Goal: Task Accomplishment & Management: Manage account settings

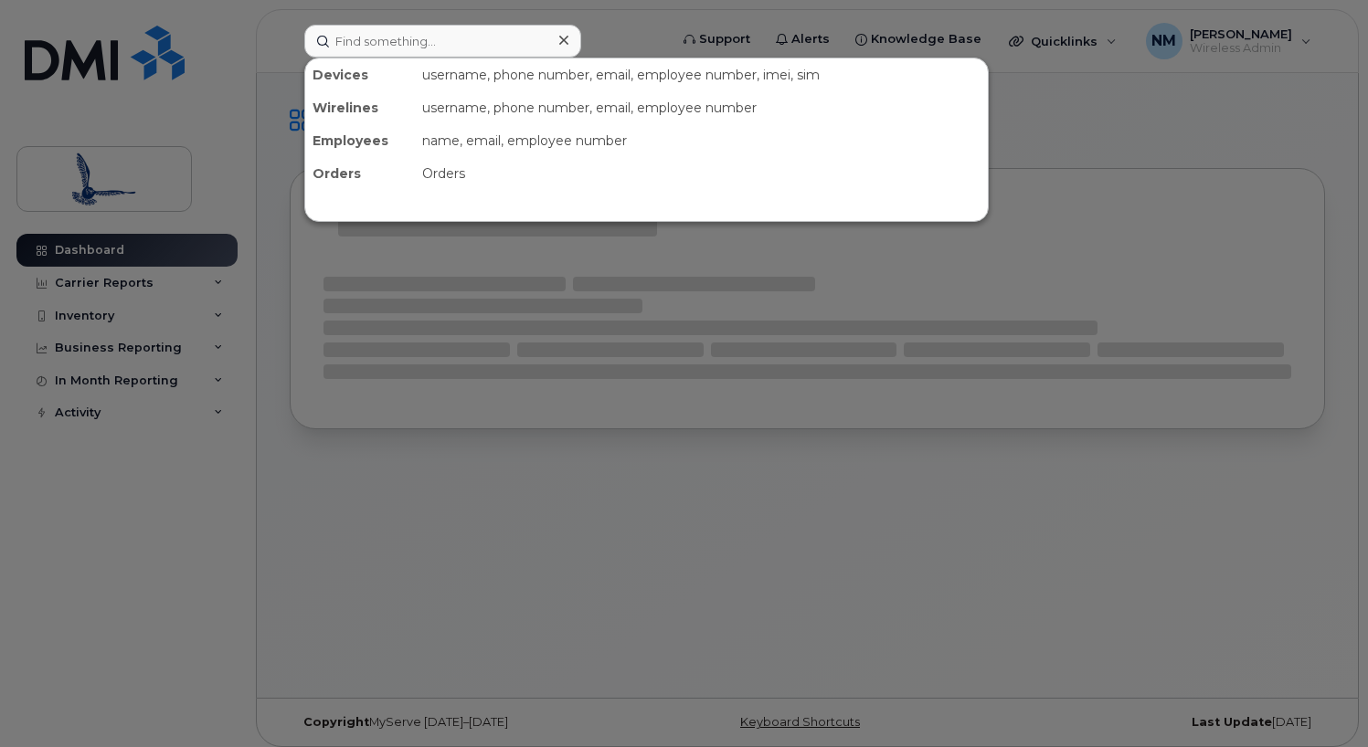
click at [503, 40] on input at bounding box center [442, 41] width 277 height 33
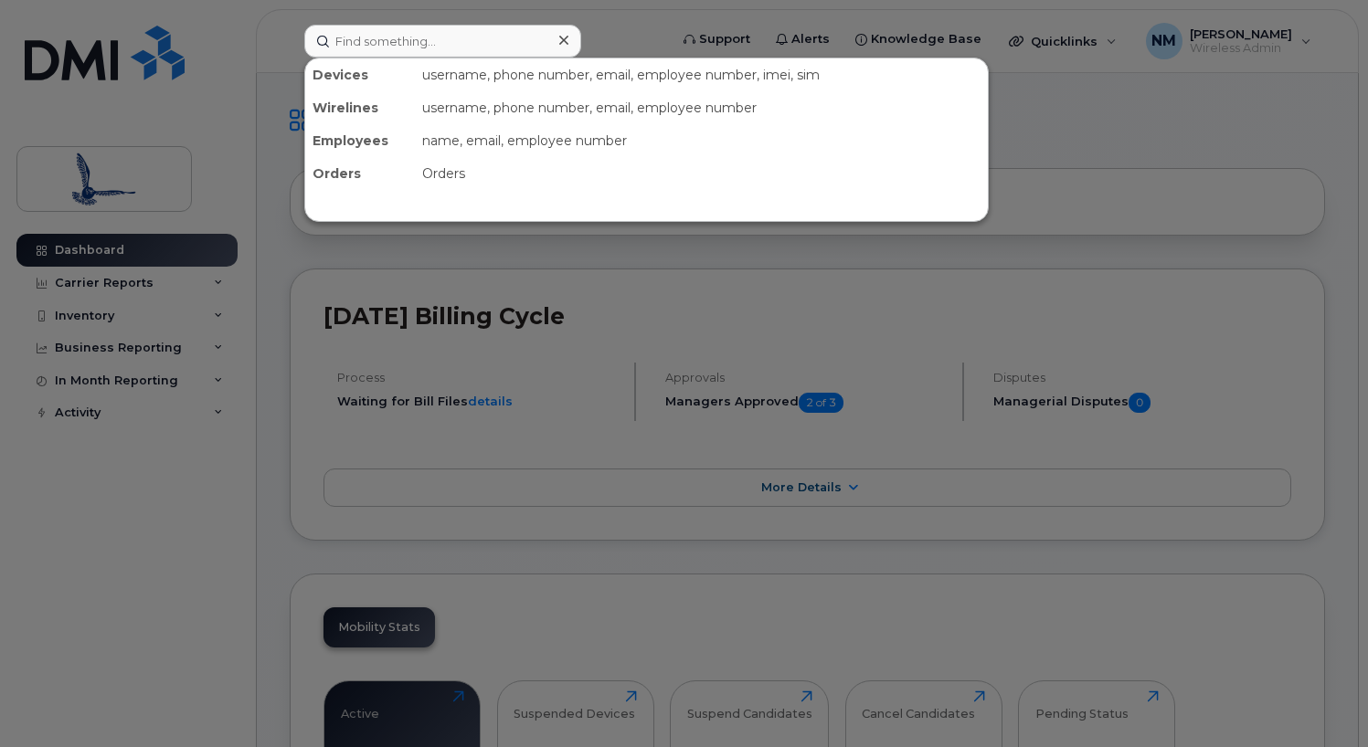
click at [376, 36] on input at bounding box center [442, 41] width 277 height 33
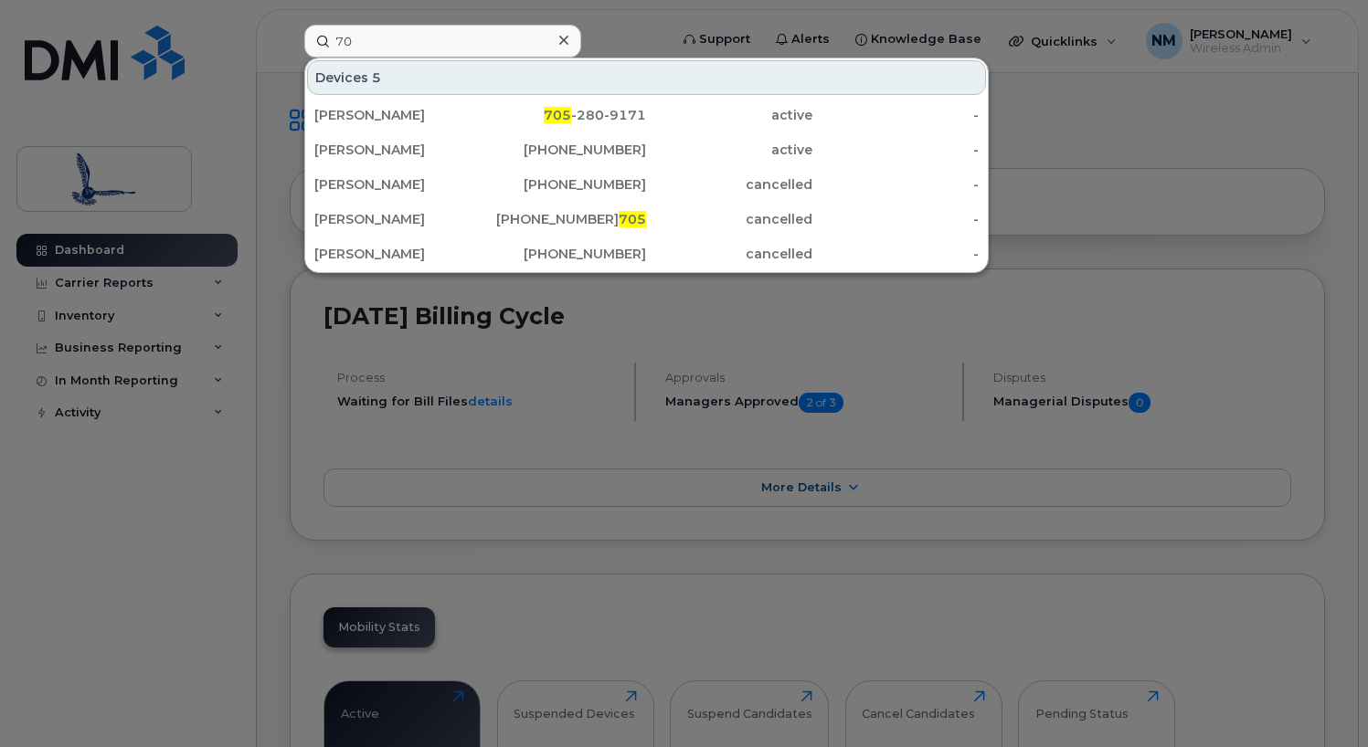
type input "7"
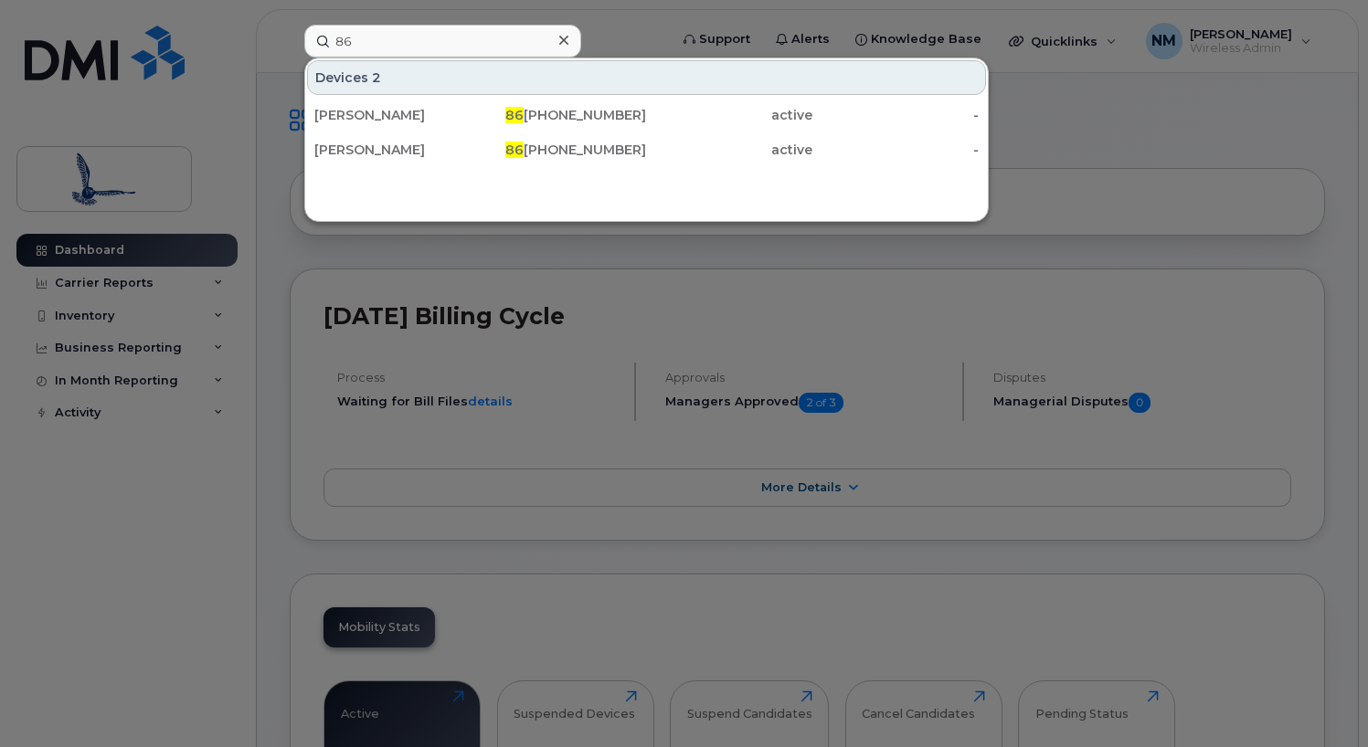
type input "8"
type input "8676200439"
click at [567, 37] on icon at bounding box center [563, 40] width 9 height 9
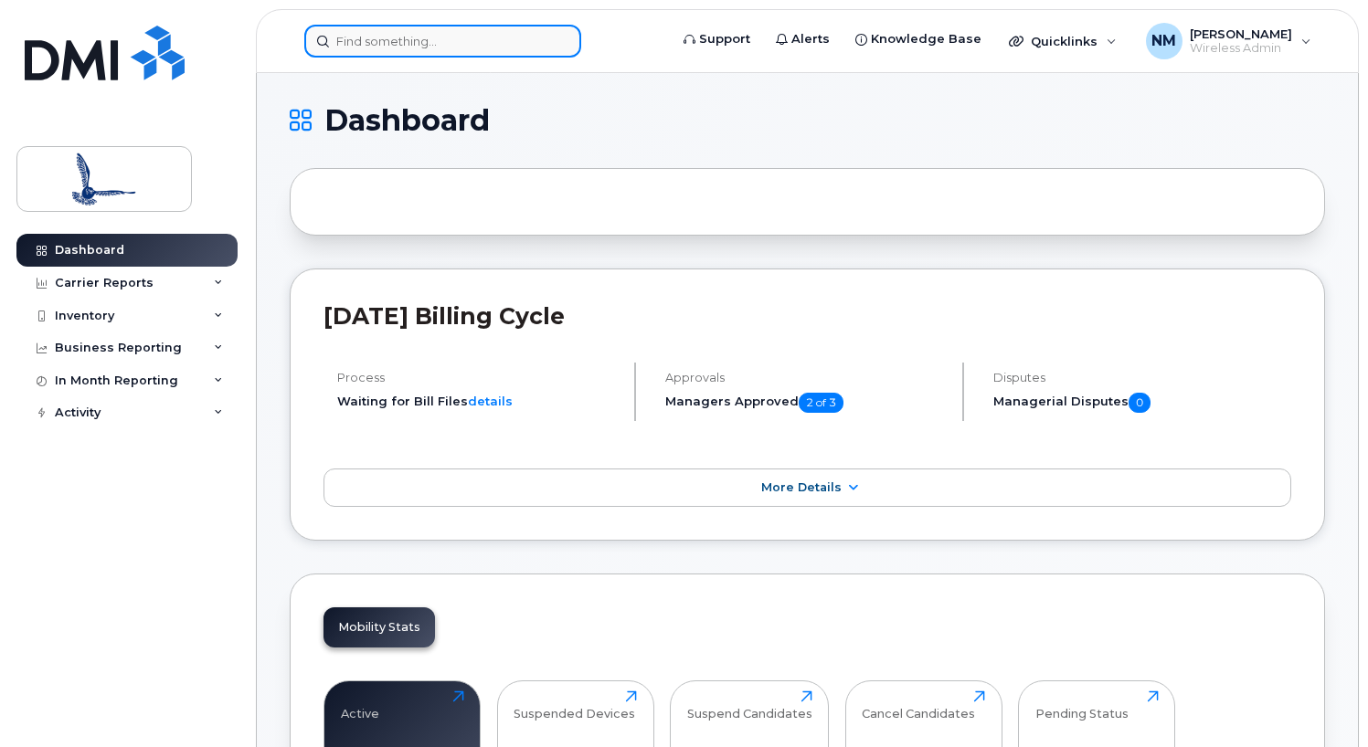
click at [567, 37] on div at bounding box center [442, 41] width 277 height 33
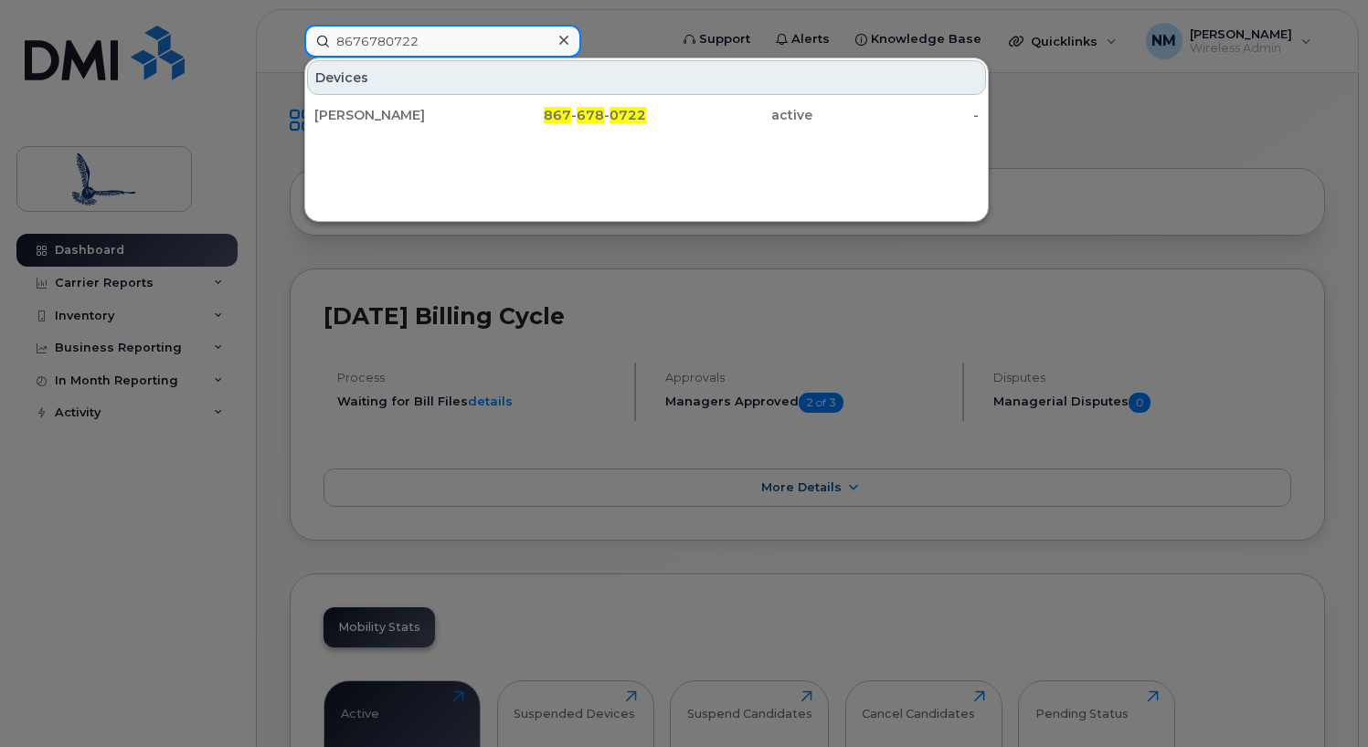
type input "8676780722"
click at [569, 48] on div at bounding box center [563, 40] width 27 height 27
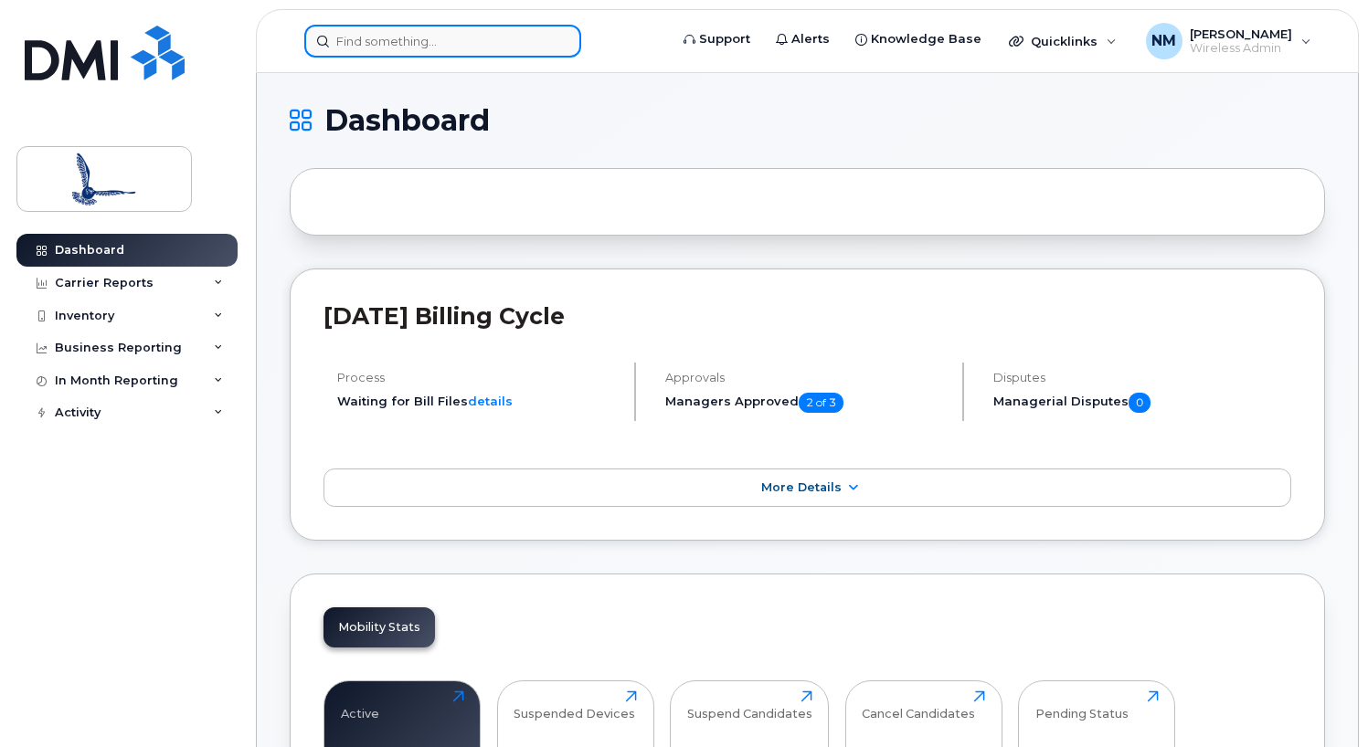
click at [514, 46] on input at bounding box center [442, 41] width 277 height 33
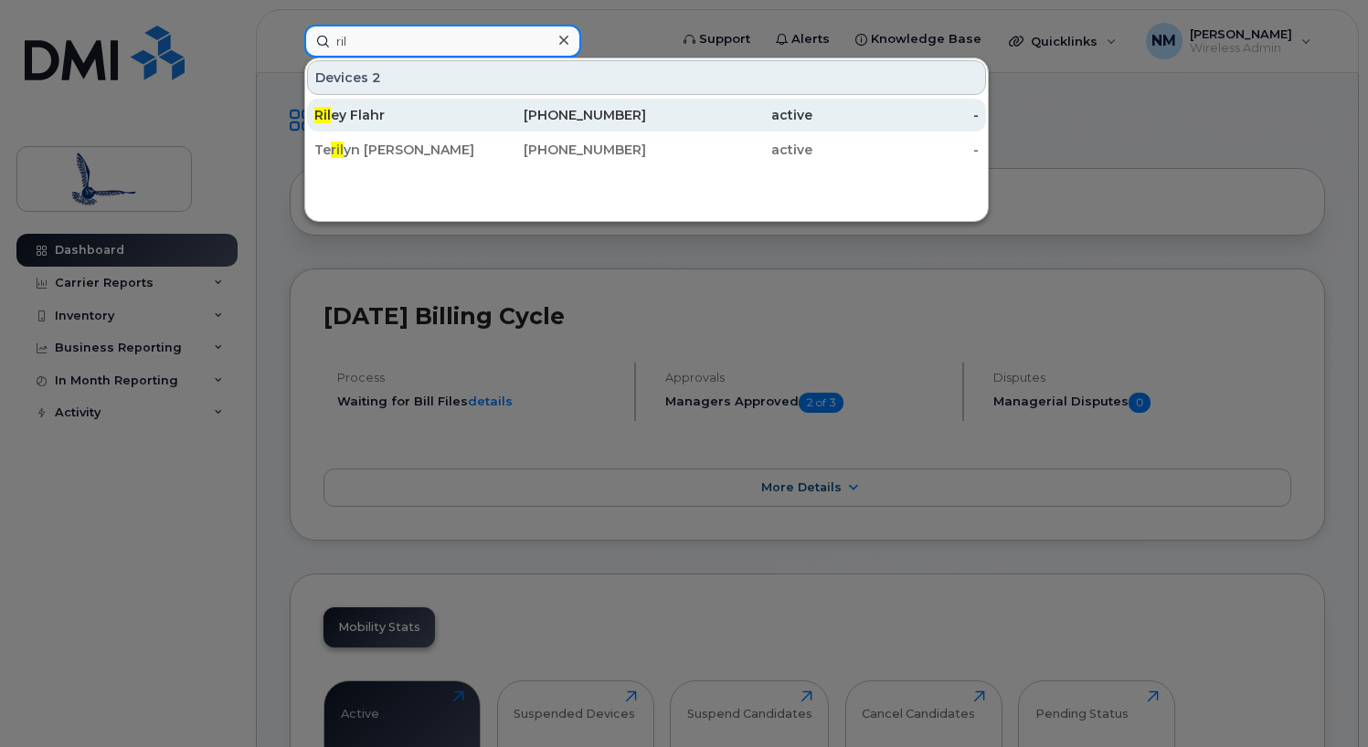
type input "ril"
click at [492, 107] on div "867-620-1139" at bounding box center [564, 115] width 166 height 18
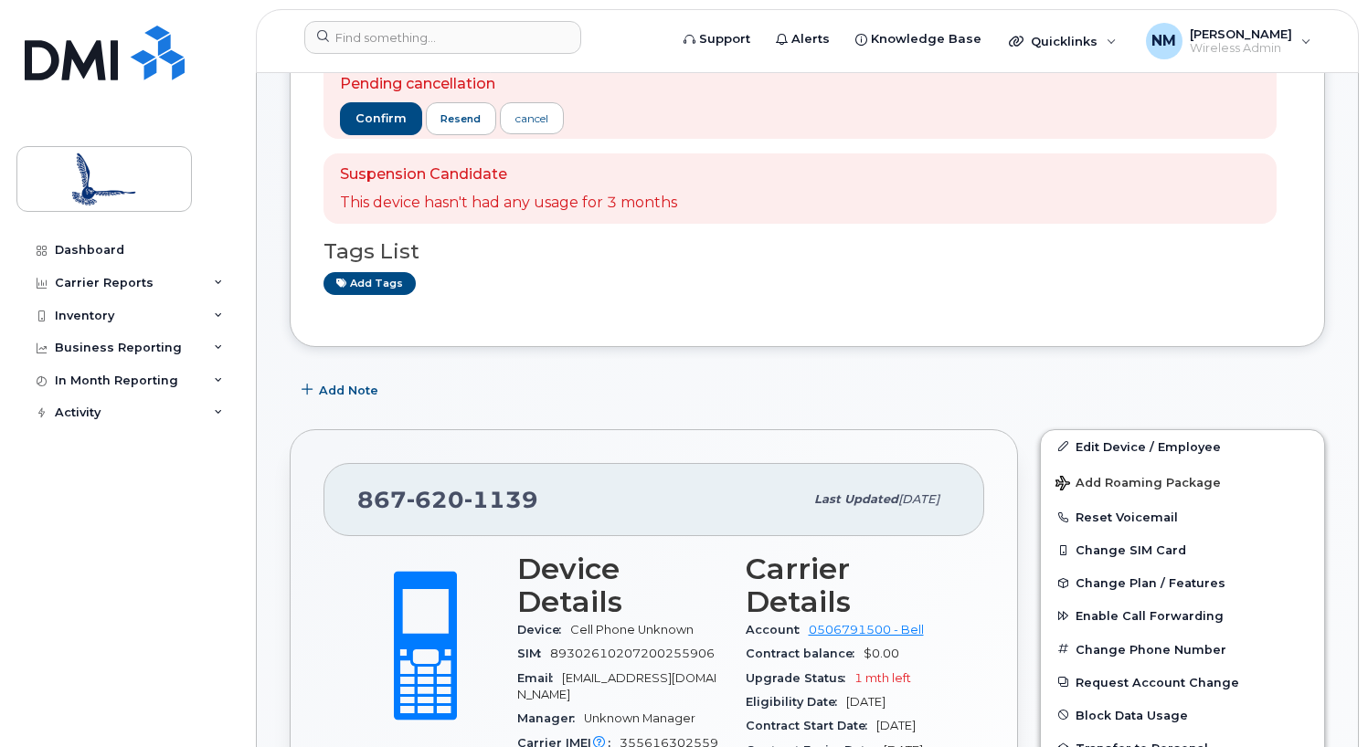
scroll to position [183, 0]
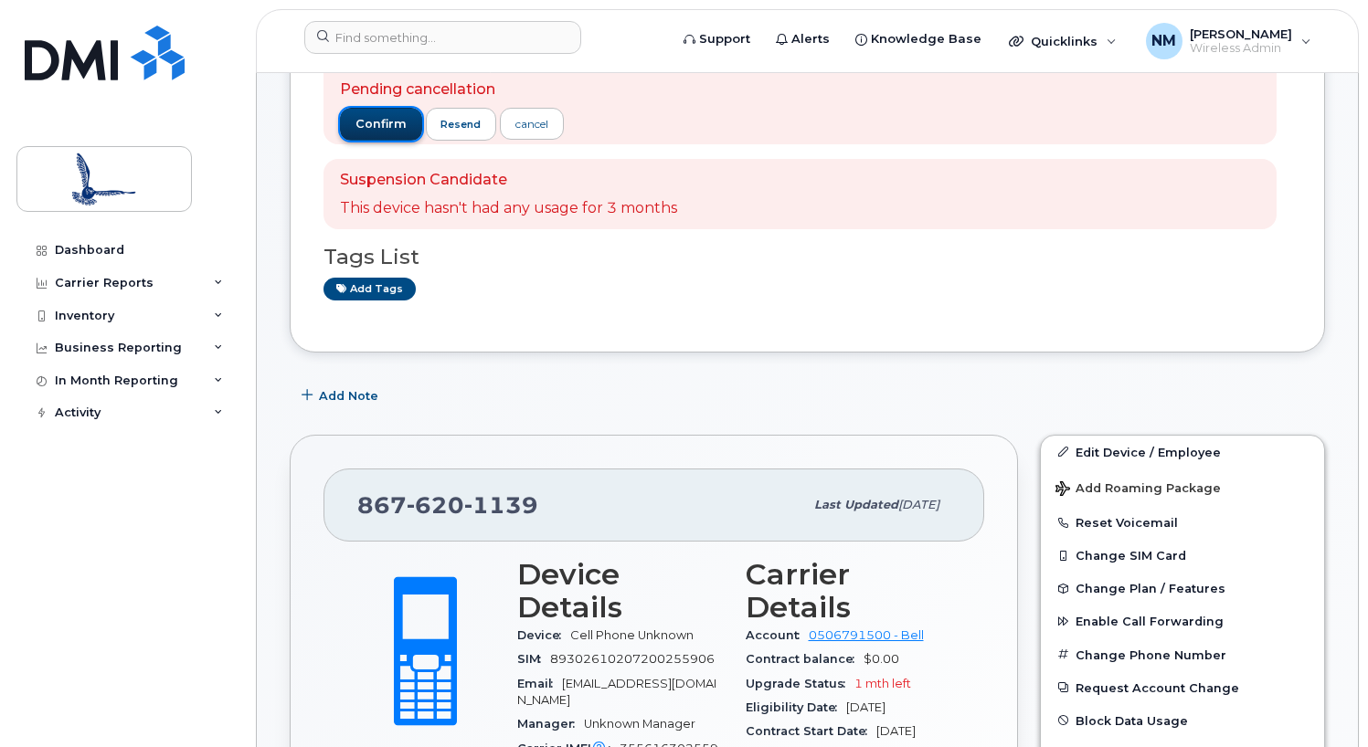
click at [379, 133] on button "confirm" at bounding box center [381, 124] width 82 height 33
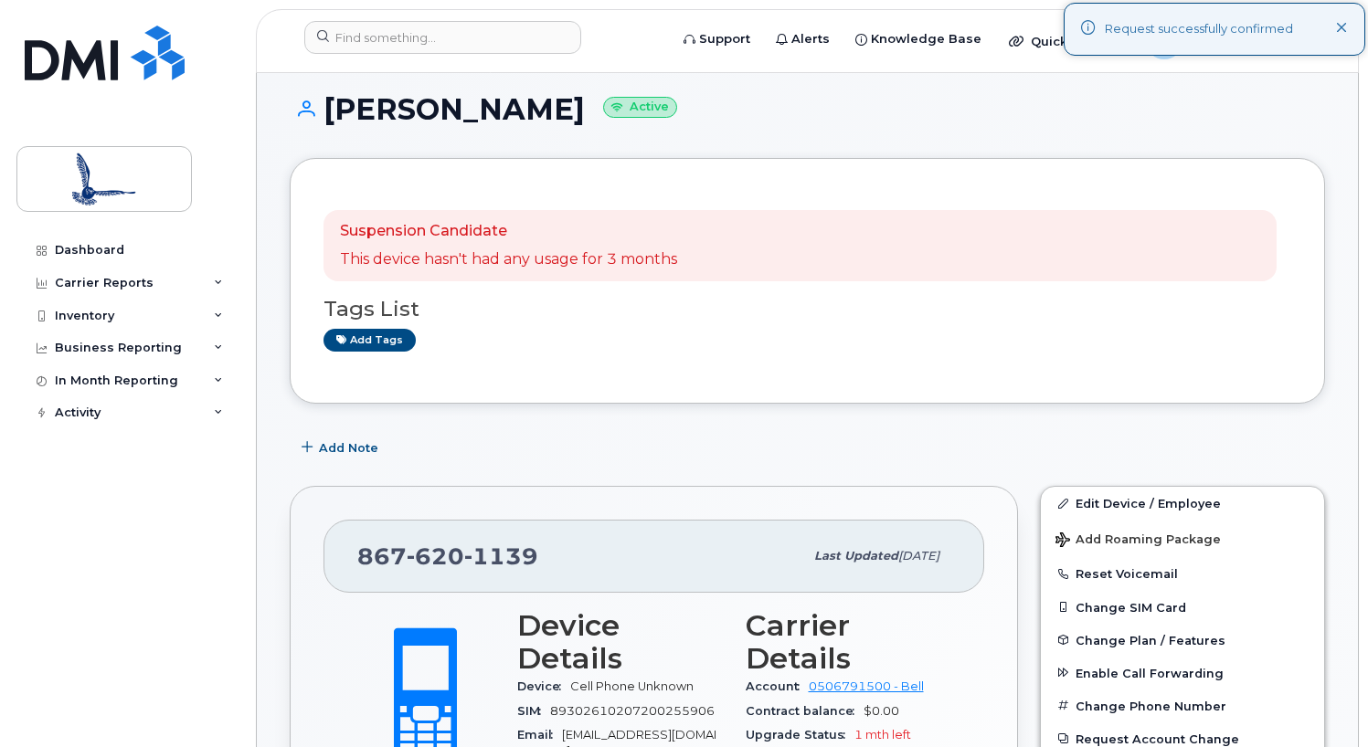
scroll to position [0, 0]
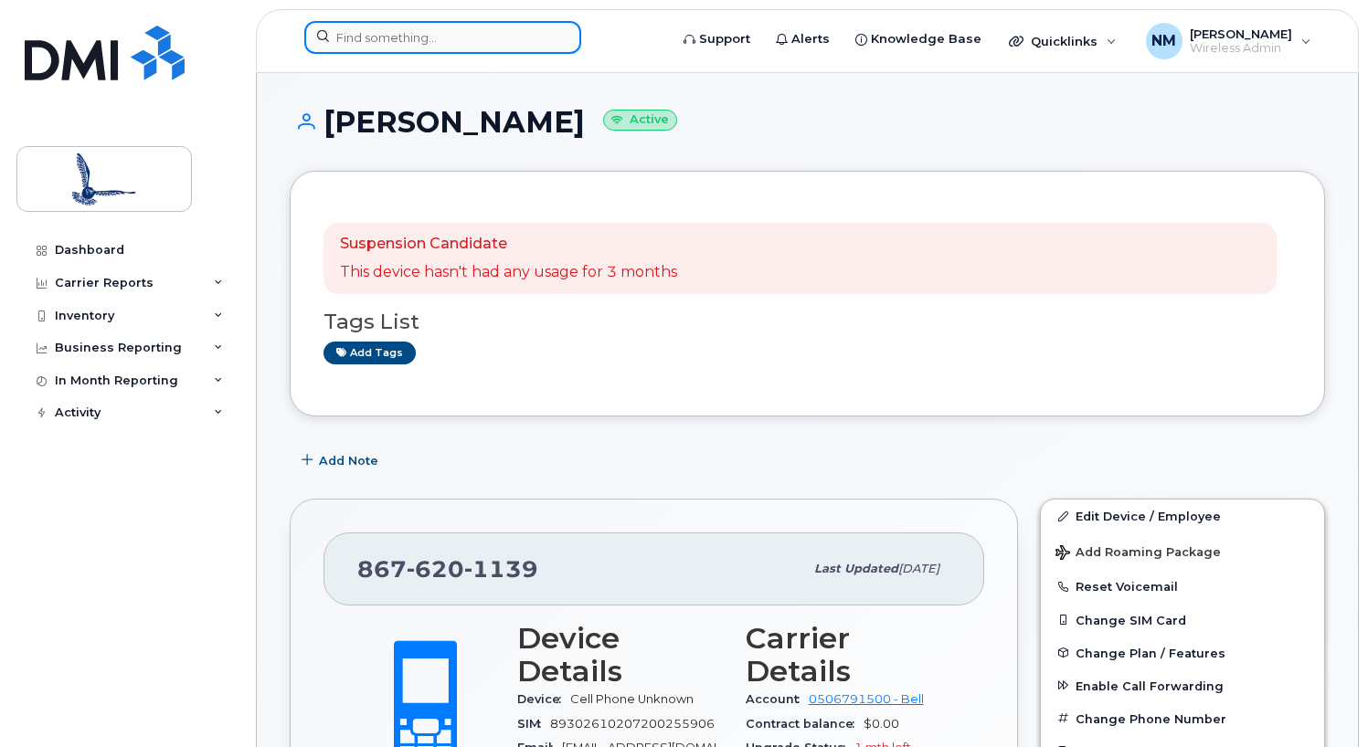
click at [508, 39] on input at bounding box center [442, 37] width 277 height 33
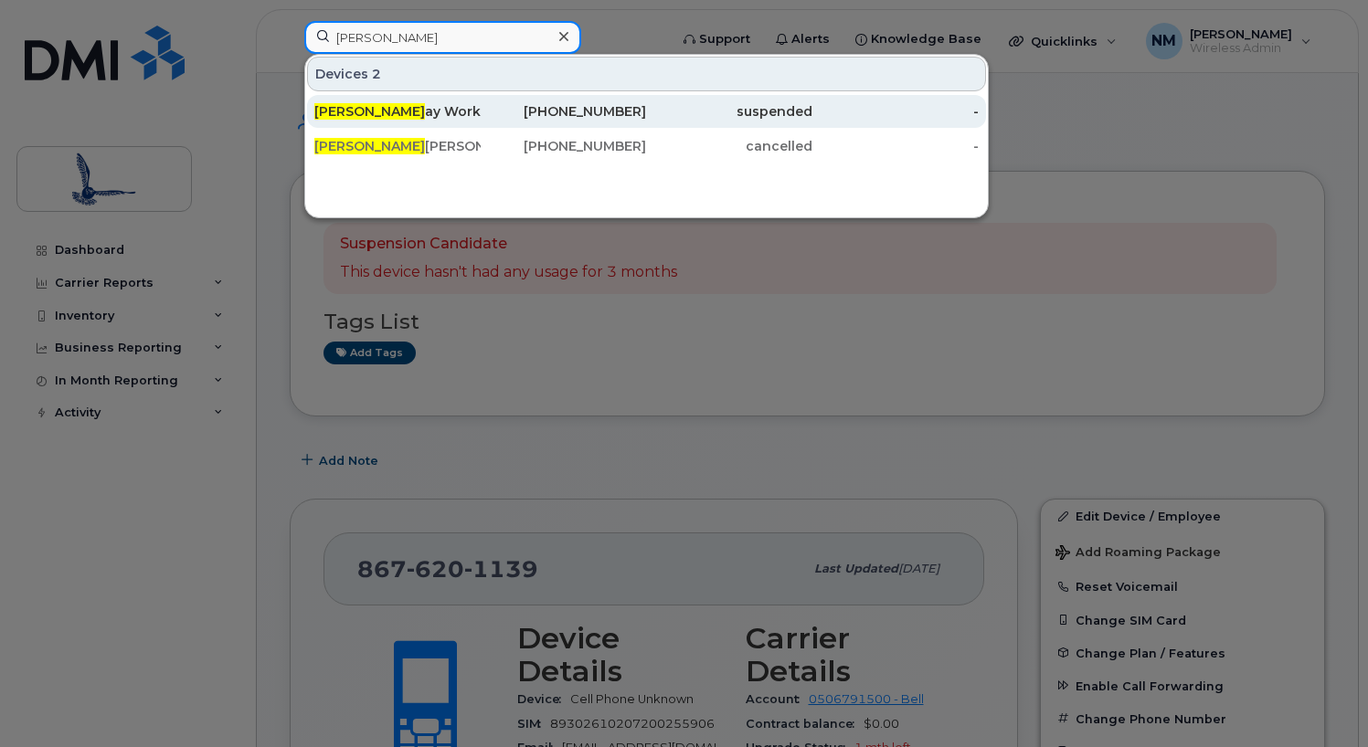
type input "murr"
click at [464, 111] on div "Murr ay Workun" at bounding box center [397, 111] width 166 height 18
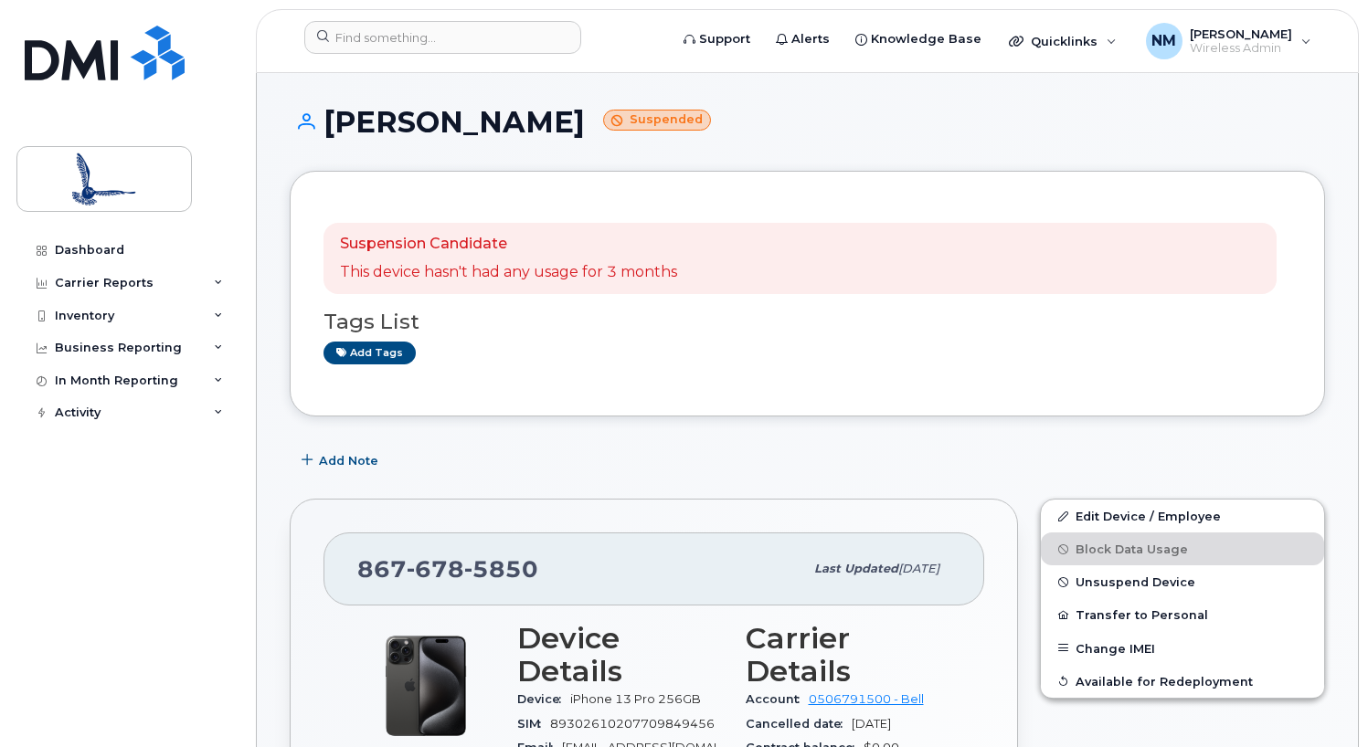
click at [838, 131] on h1 "[PERSON_NAME] Suspended" at bounding box center [807, 122] width 1035 height 32
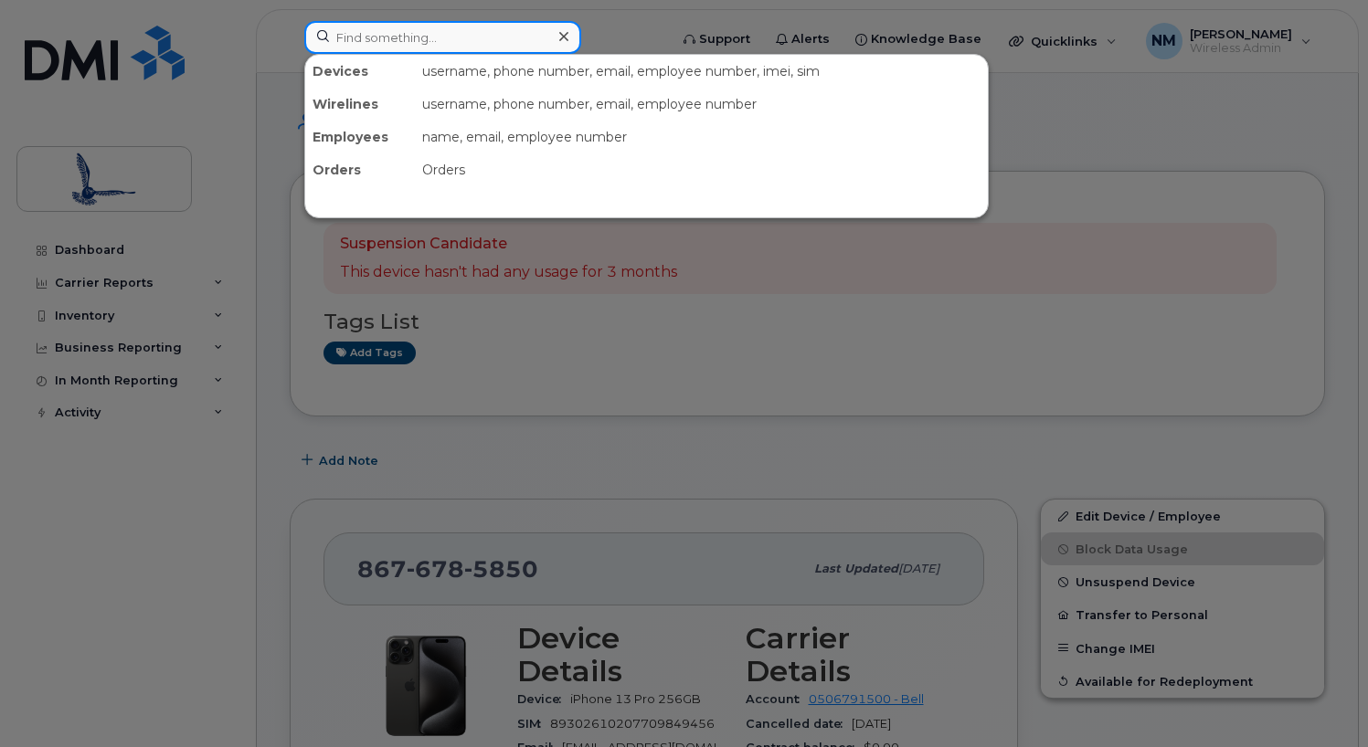
click at [405, 42] on input at bounding box center [442, 37] width 277 height 33
click at [497, 27] on input at bounding box center [442, 37] width 277 height 33
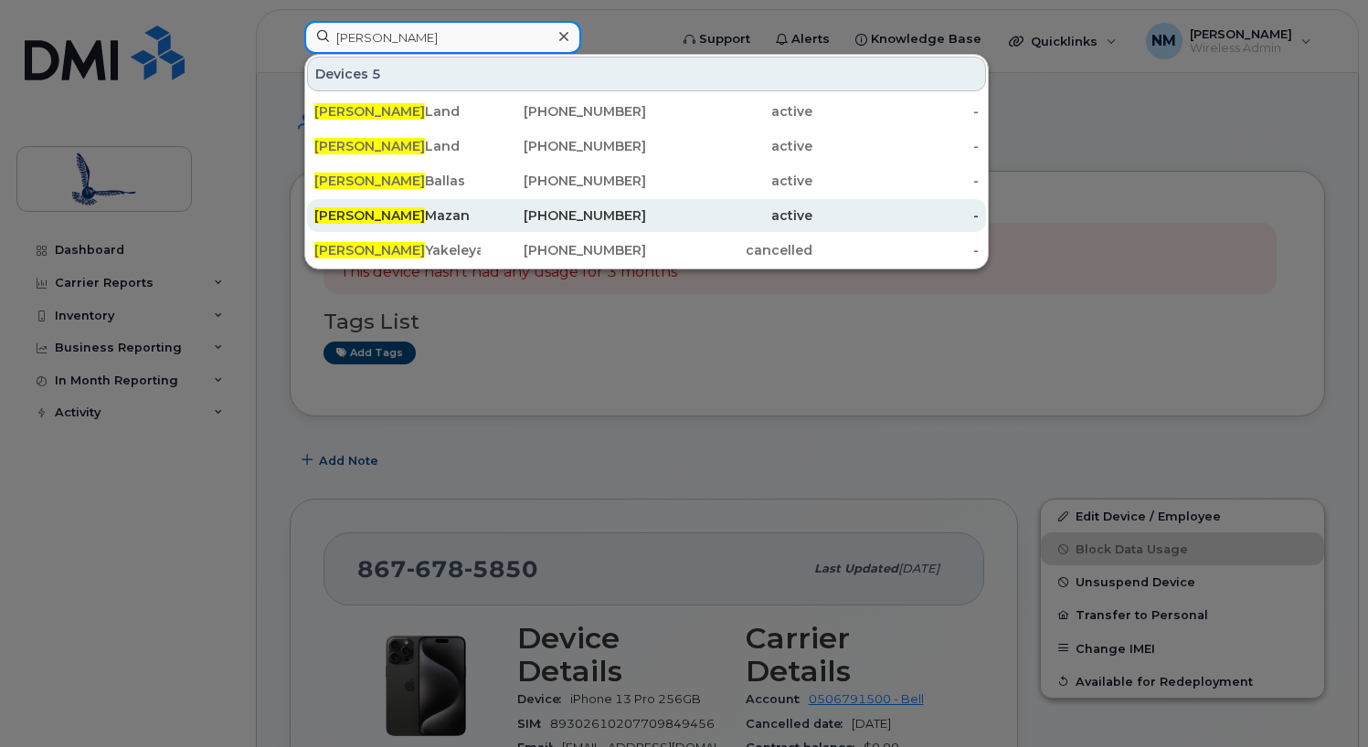
type input "[PERSON_NAME]"
click at [459, 220] on div "Ryan Mazan" at bounding box center [397, 216] width 166 height 18
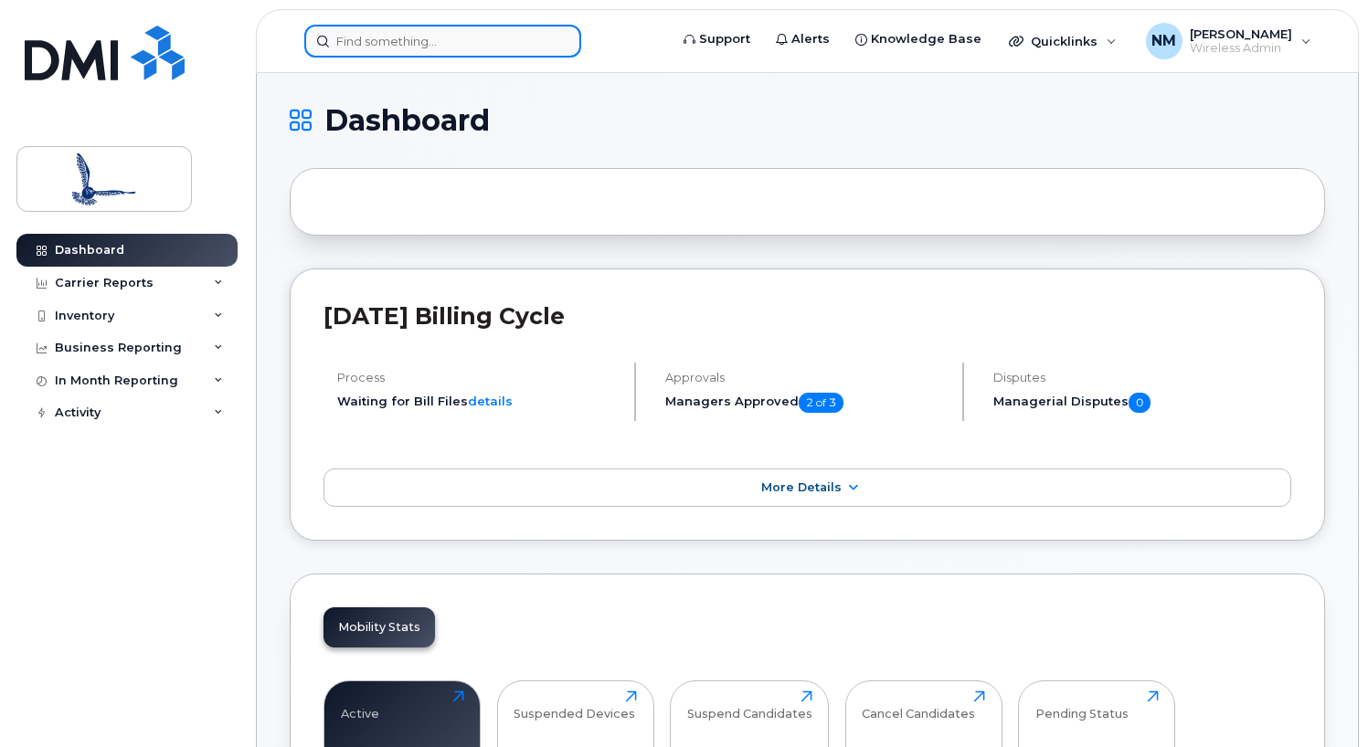
click at [419, 33] on input at bounding box center [442, 41] width 277 height 33
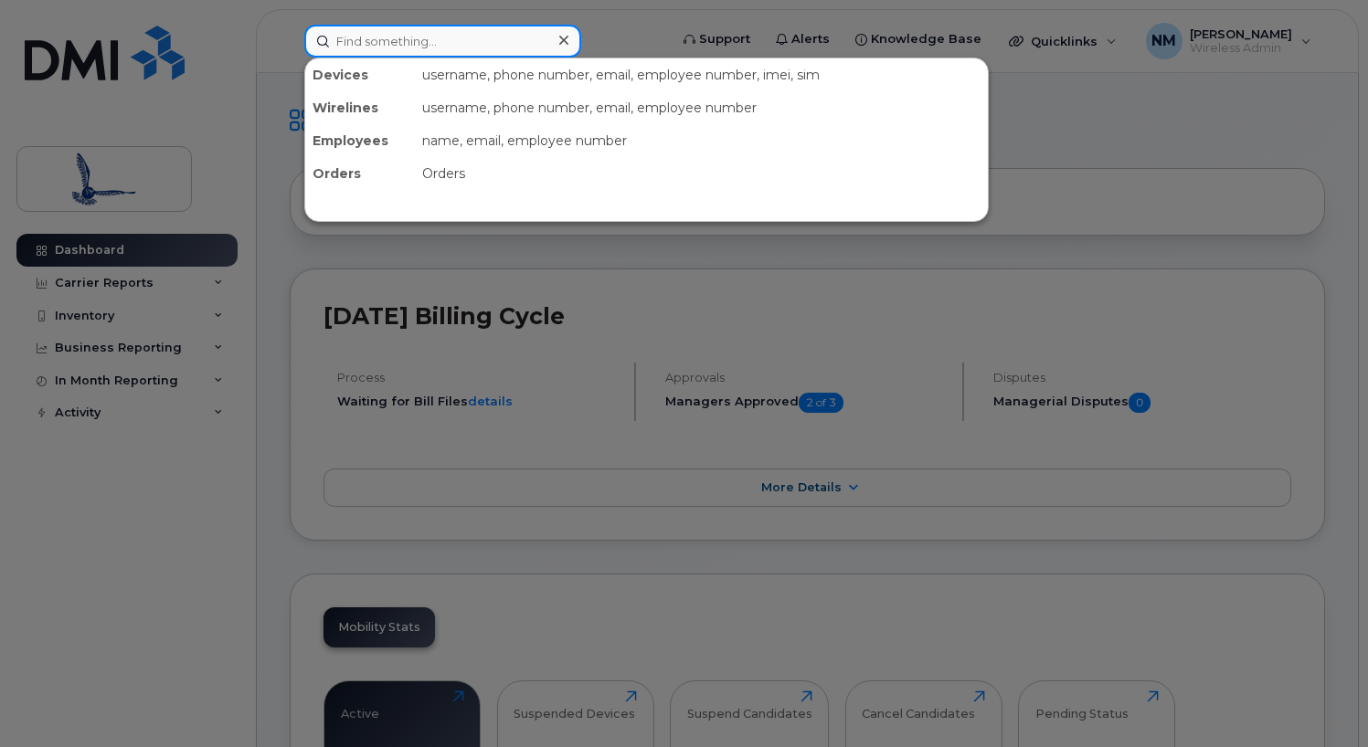
click at [452, 48] on input at bounding box center [442, 41] width 277 height 33
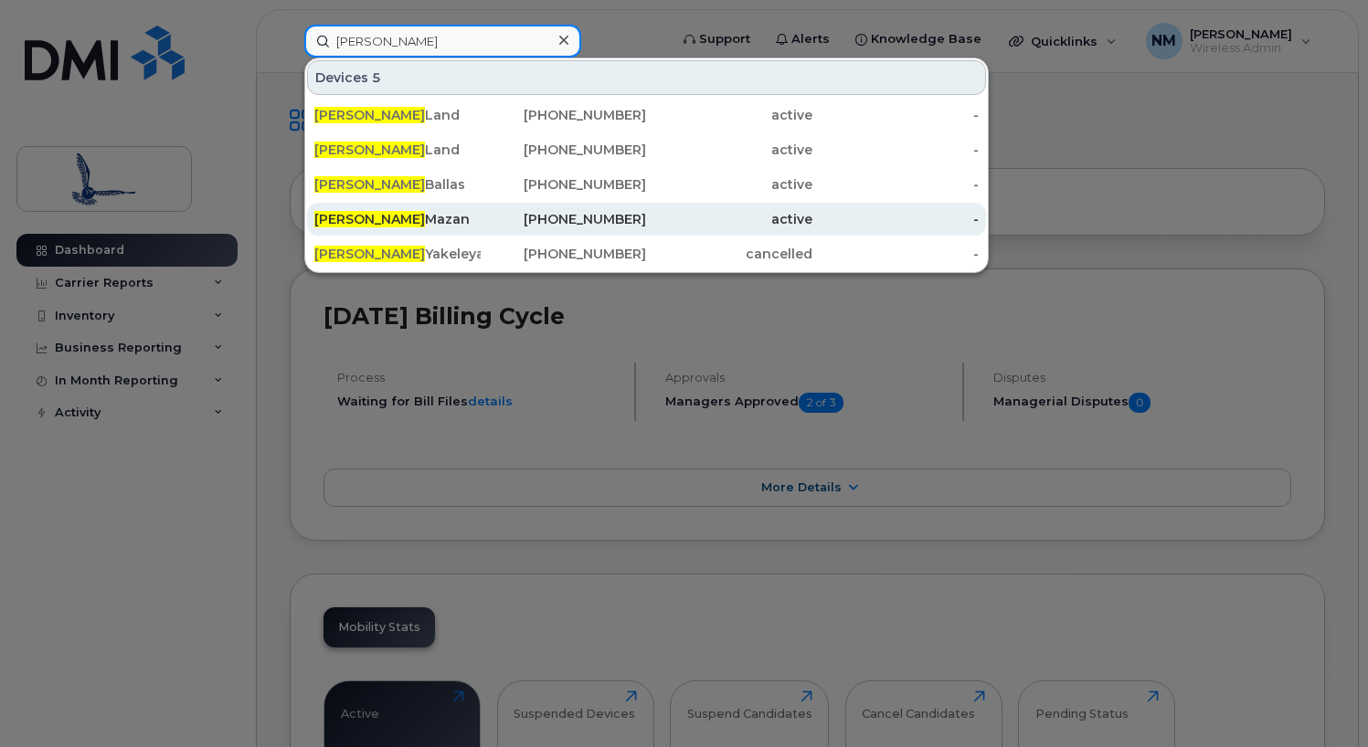
type input "[PERSON_NAME]"
click at [494, 217] on div "867-678-5866" at bounding box center [564, 219] width 166 height 18
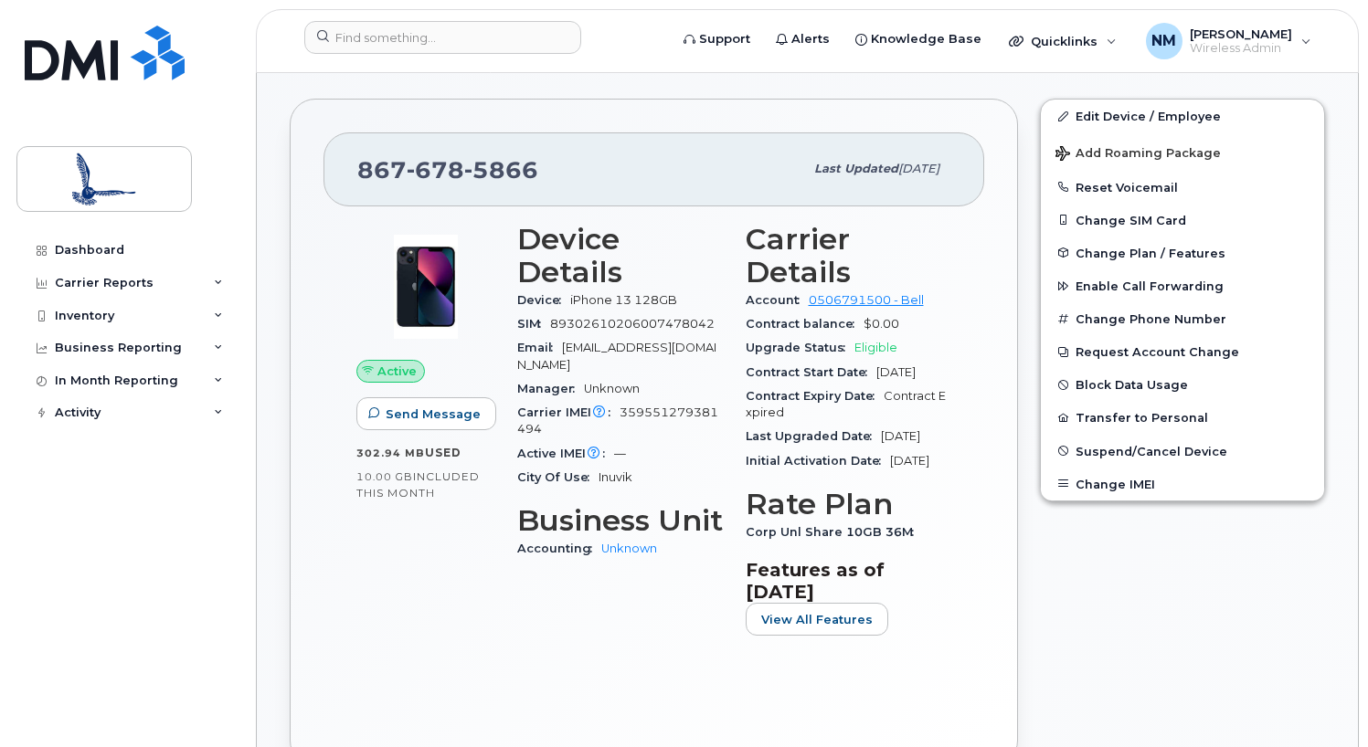
scroll to position [457, 0]
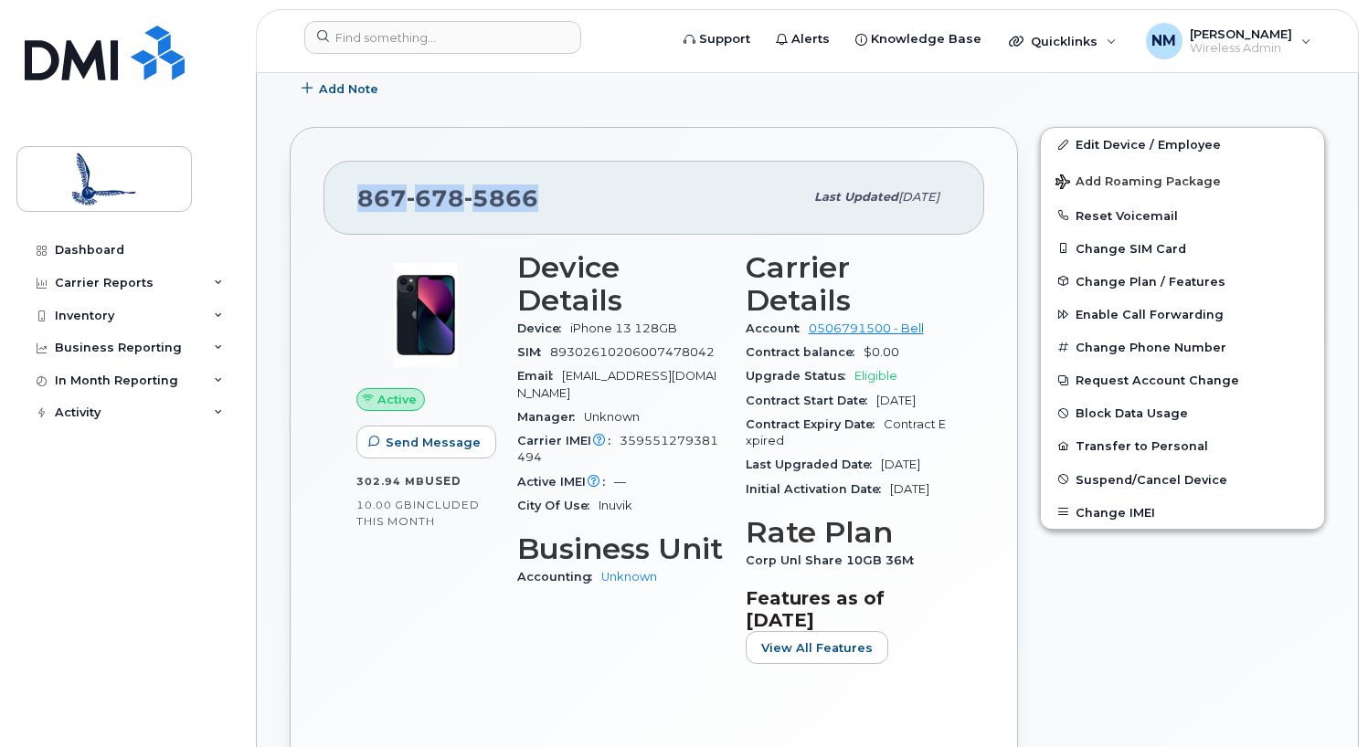
drag, startPoint x: 528, startPoint y: 192, endPoint x: 360, endPoint y: 208, distance: 168.9
click at [360, 208] on span "867 678 5866" at bounding box center [447, 198] width 181 height 27
drag, startPoint x: 360, startPoint y: 208, endPoint x: 391, endPoint y: 203, distance: 31.5
copy span "867 678 5866"
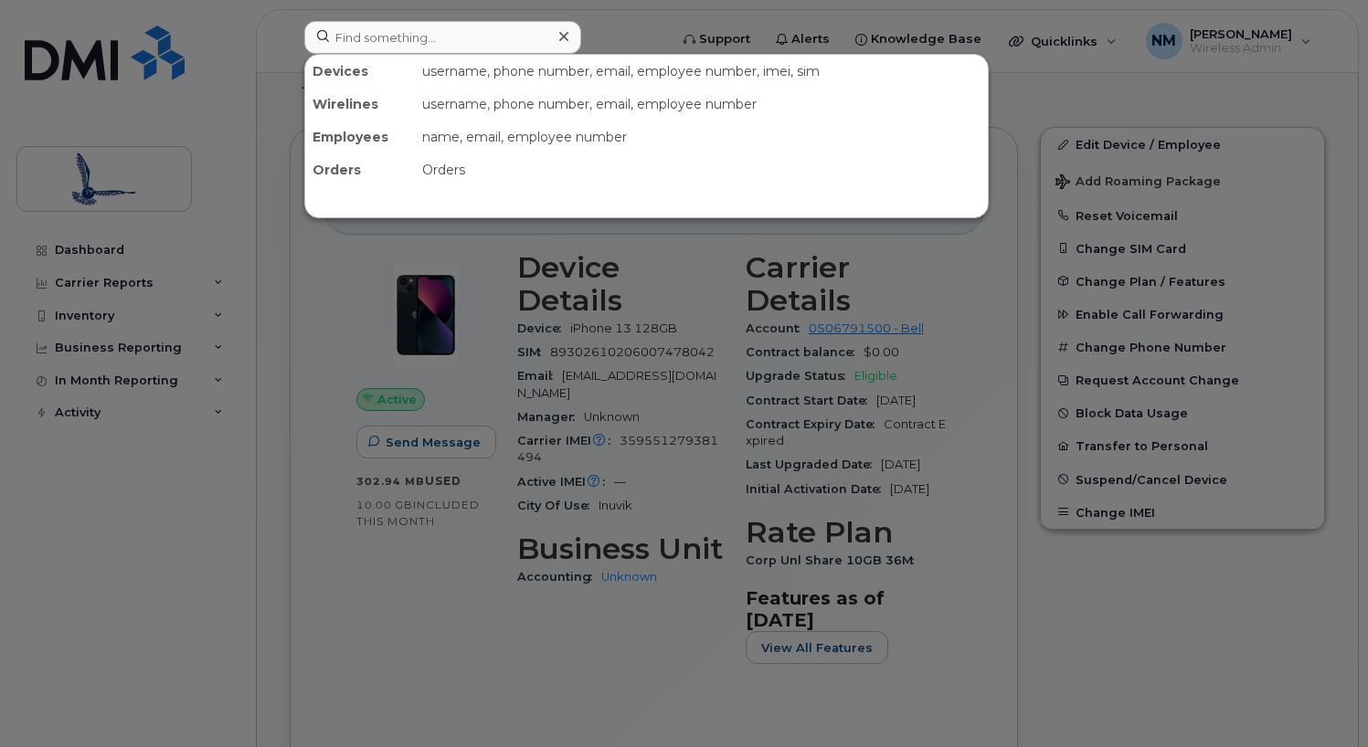
click at [559, 33] on icon at bounding box center [563, 36] width 9 height 9
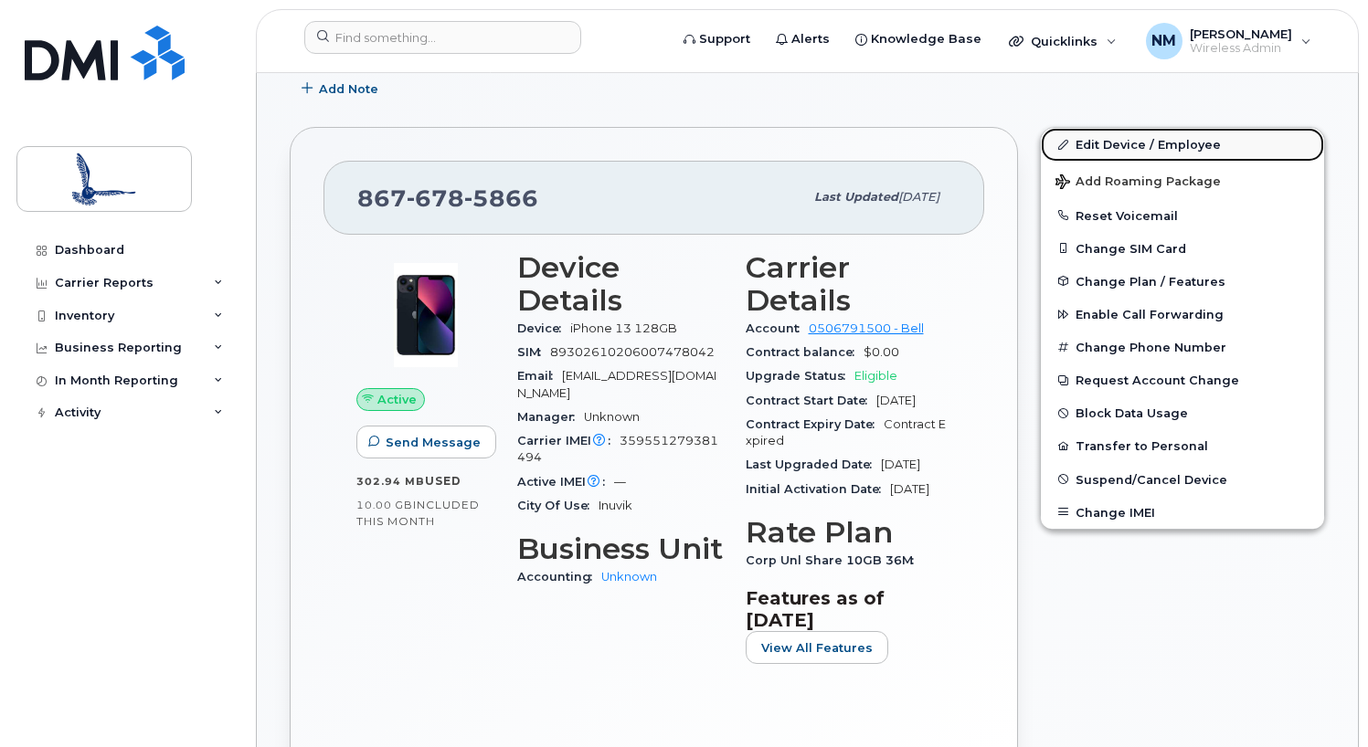
click at [1151, 140] on link "Edit Device / Employee" at bounding box center [1182, 144] width 283 height 33
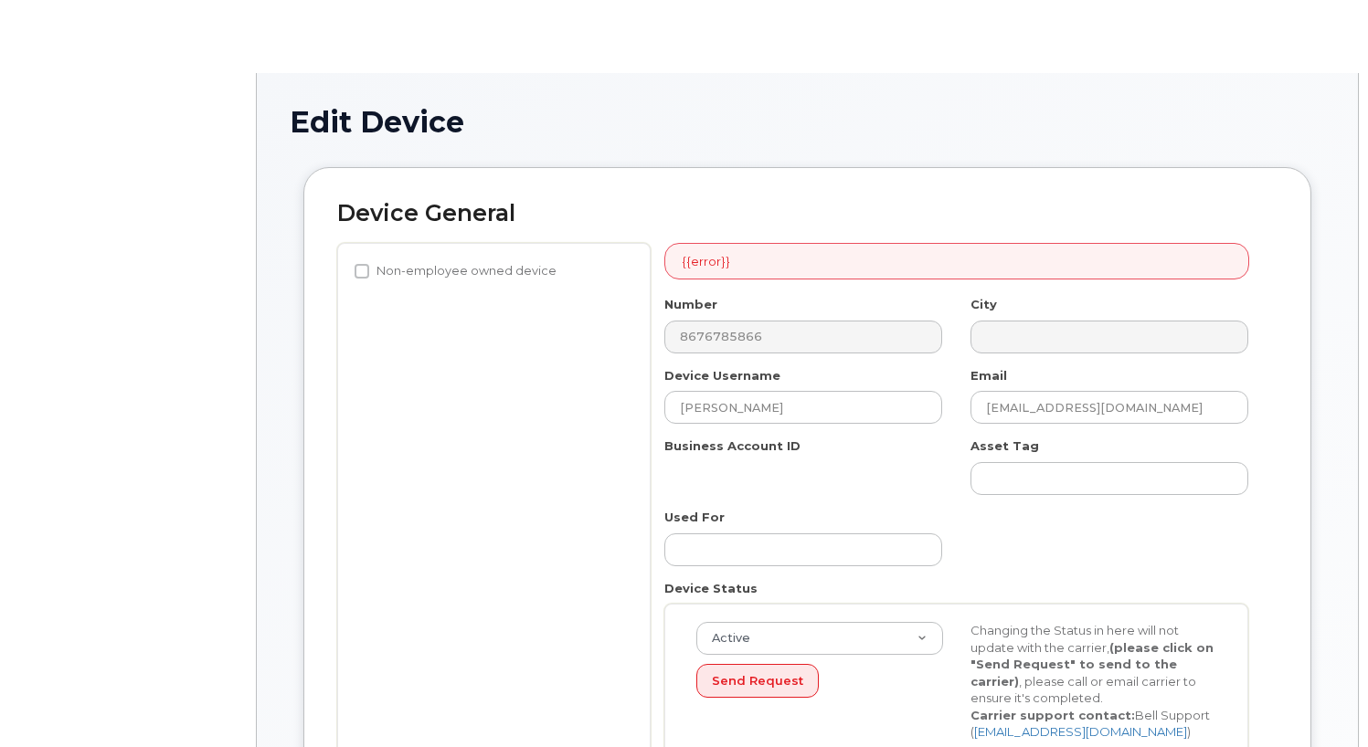
select select "14253"
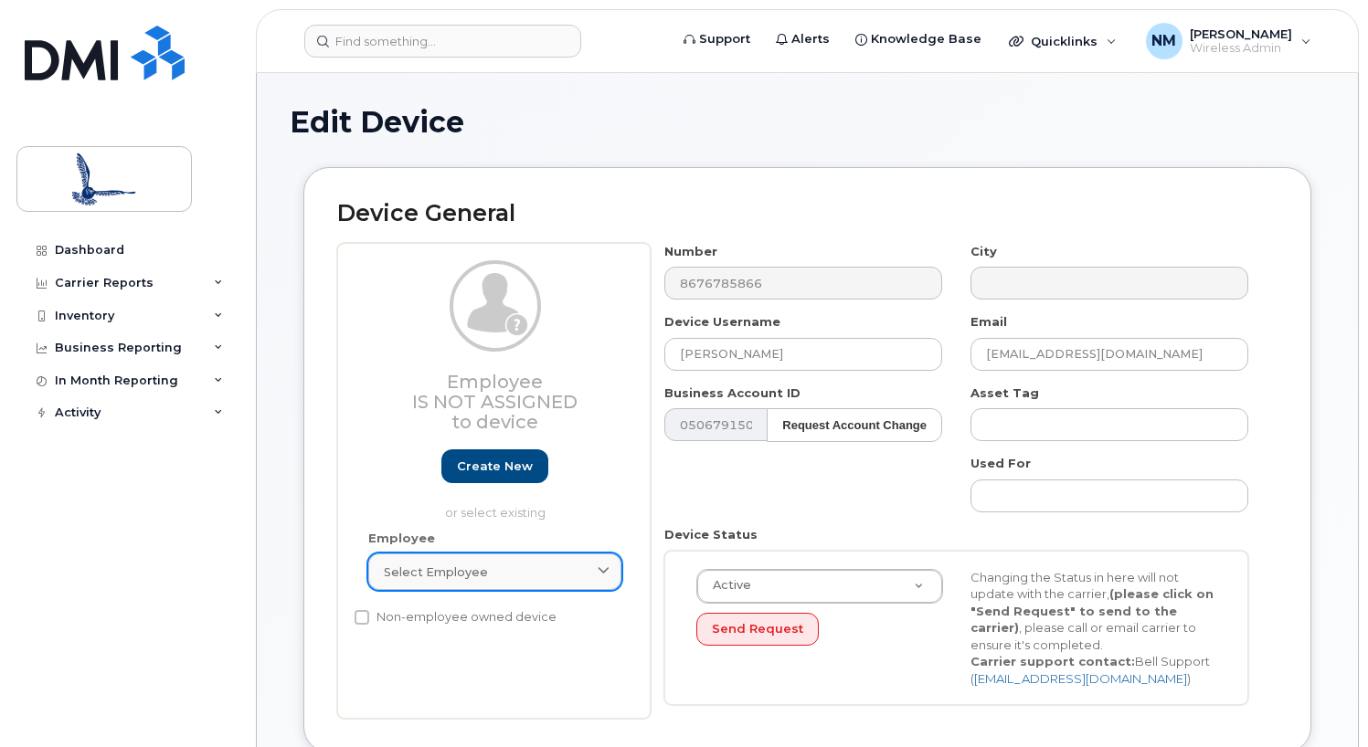
click at [511, 568] on div "Select employee" at bounding box center [495, 572] width 222 height 17
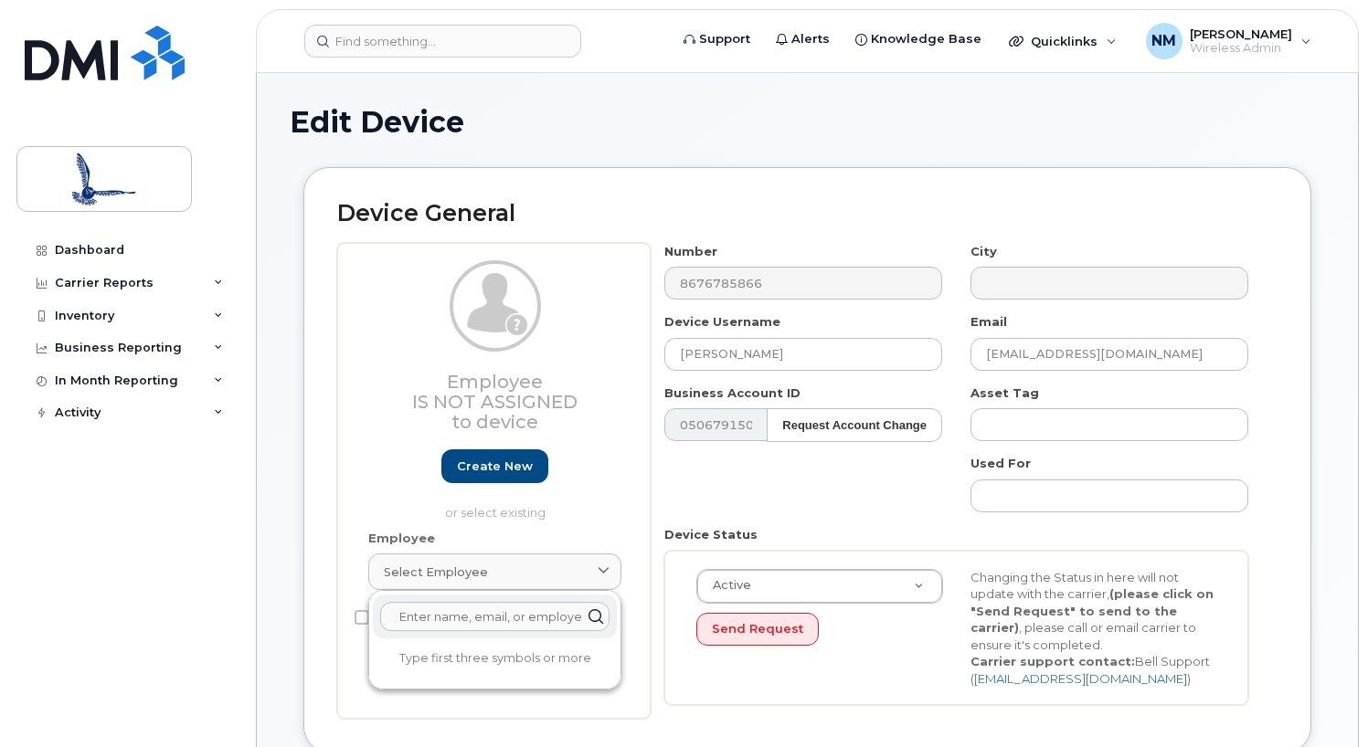
click at [499, 612] on input "text" at bounding box center [494, 616] width 229 height 29
type input "d"
click at [594, 481] on div "Employee Is not assigned to device Create new or select existing" at bounding box center [494, 390] width 253 height 261
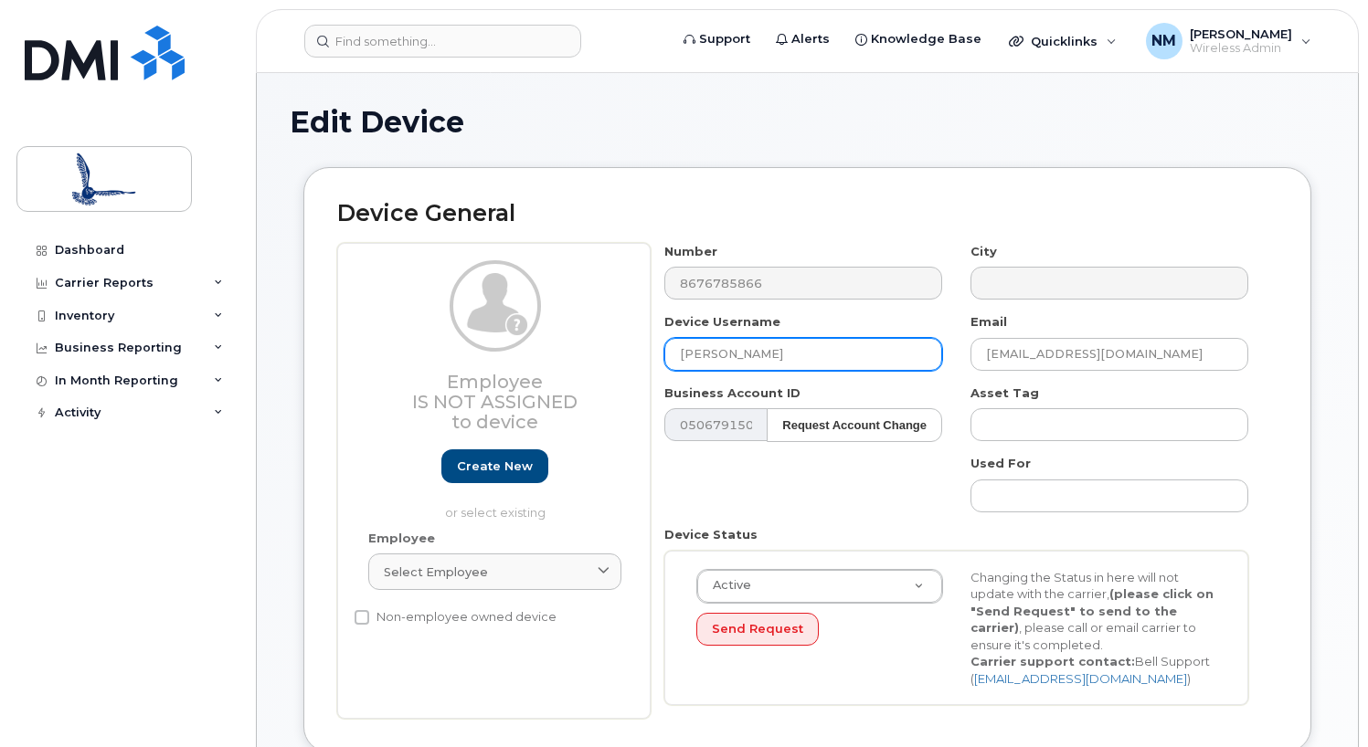
click at [807, 354] on input "Ryan Mazan" at bounding box center [803, 354] width 278 height 33
type input "R"
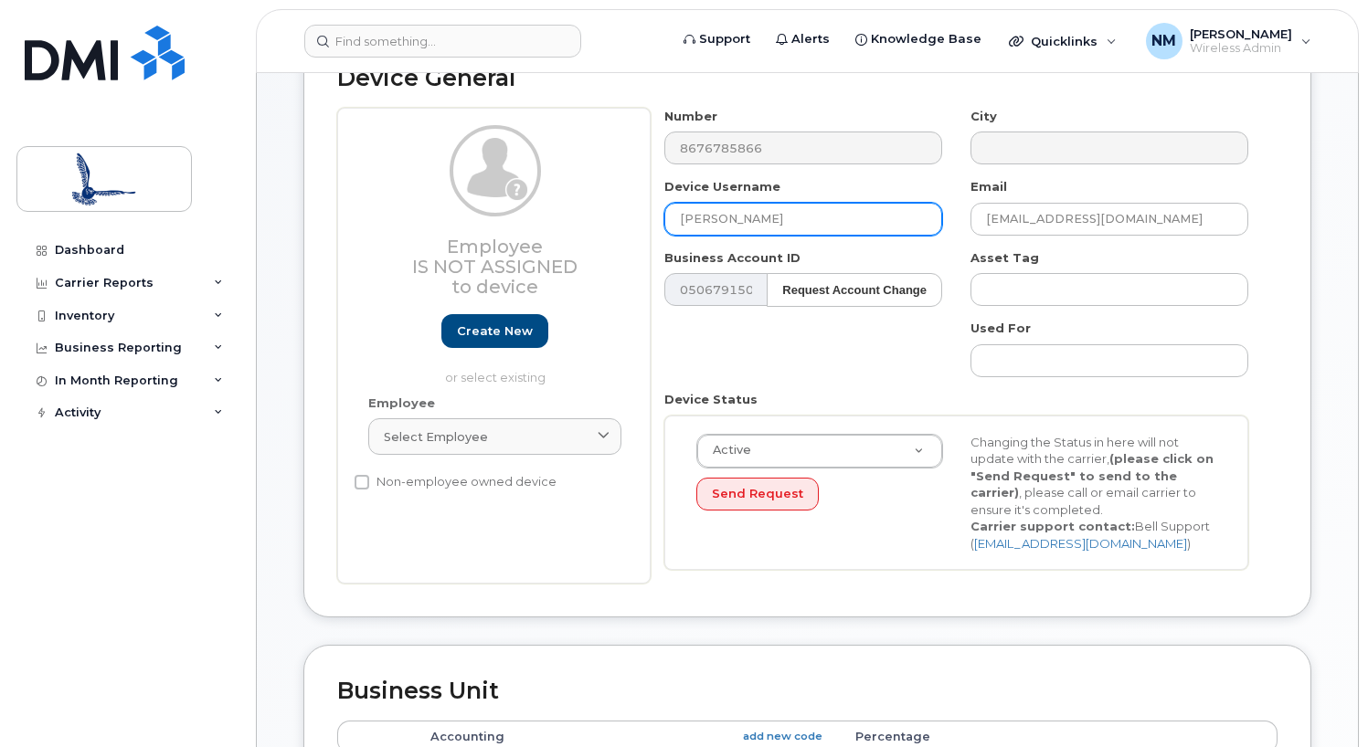
scroll to position [91, 0]
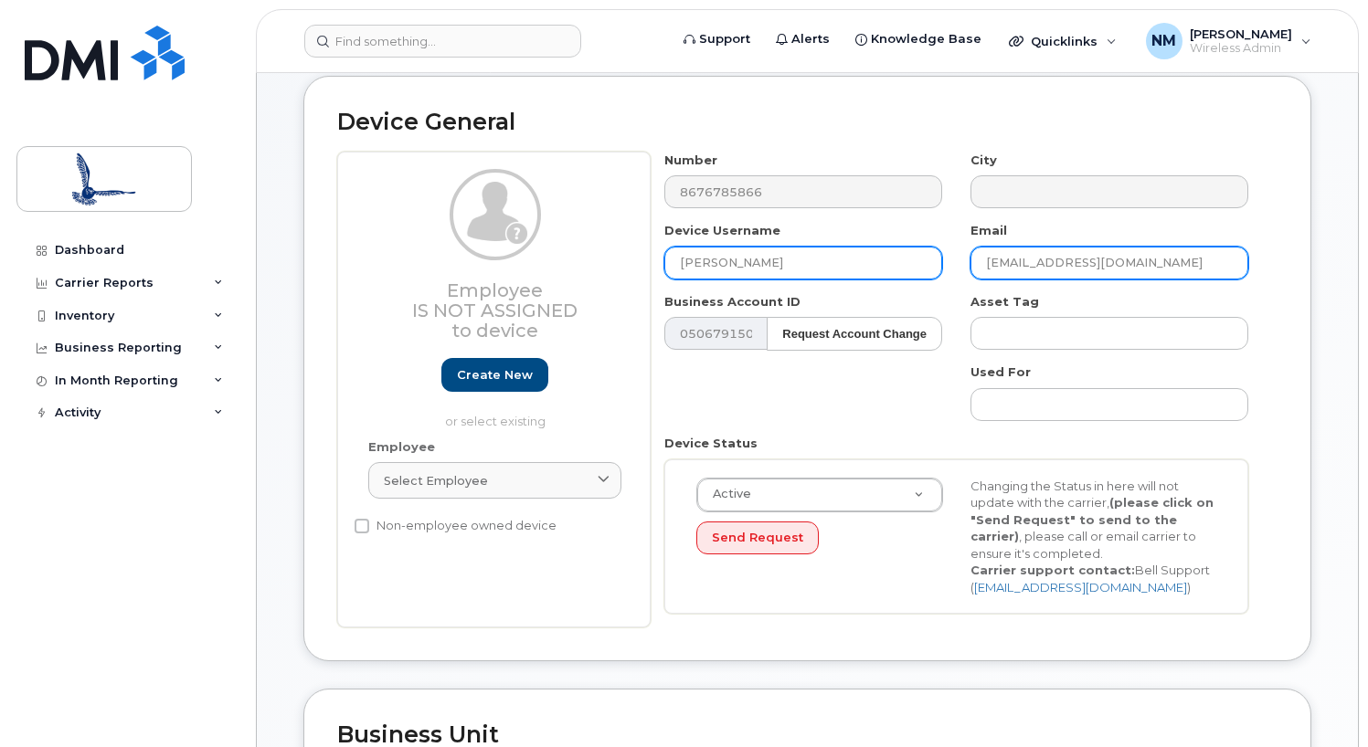
type input "Dwayne Drescher"
click at [1150, 269] on input "rmazan@inuvialuit.com" at bounding box center [1109, 263] width 278 height 33
click at [1030, 260] on input "rmazan@inuvialuit.com" at bounding box center [1109, 263] width 278 height 33
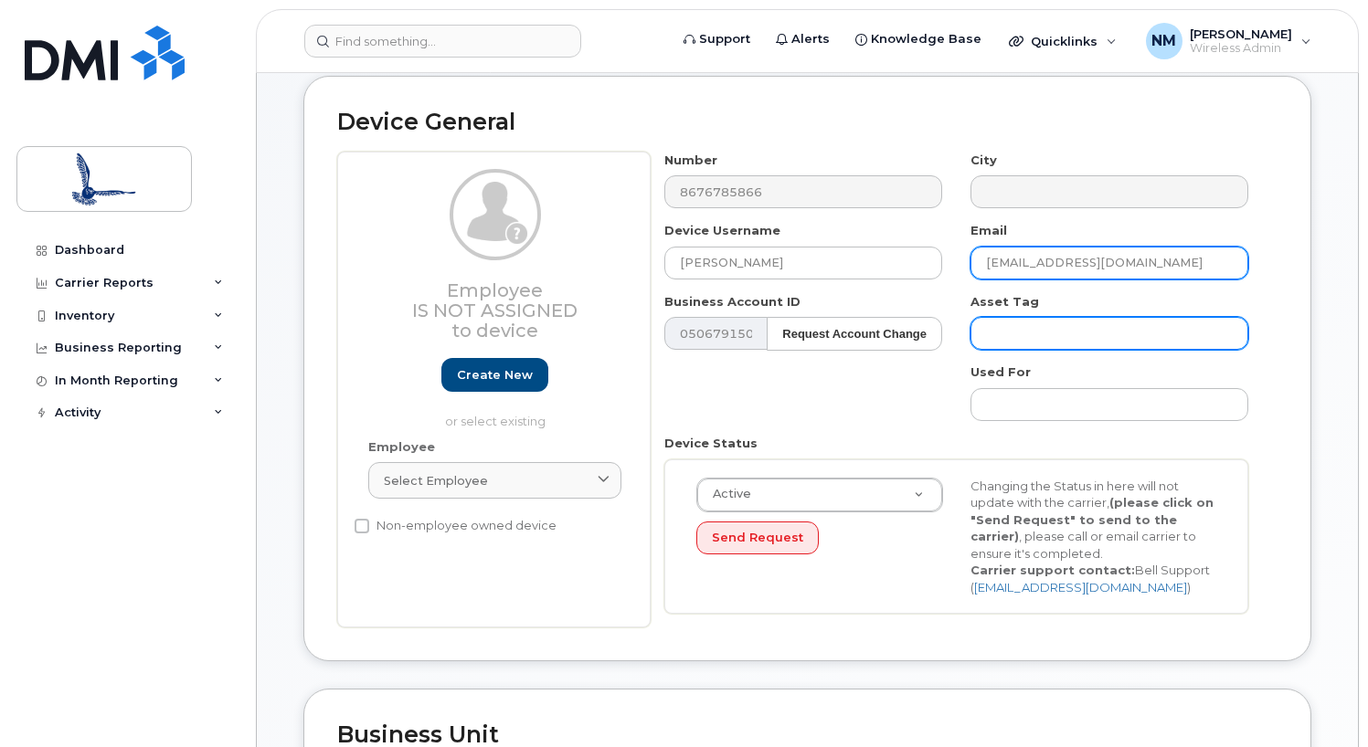
type input "ddrescher@inuvialuit.com"
click at [1094, 327] on input "text" at bounding box center [1109, 333] width 278 height 33
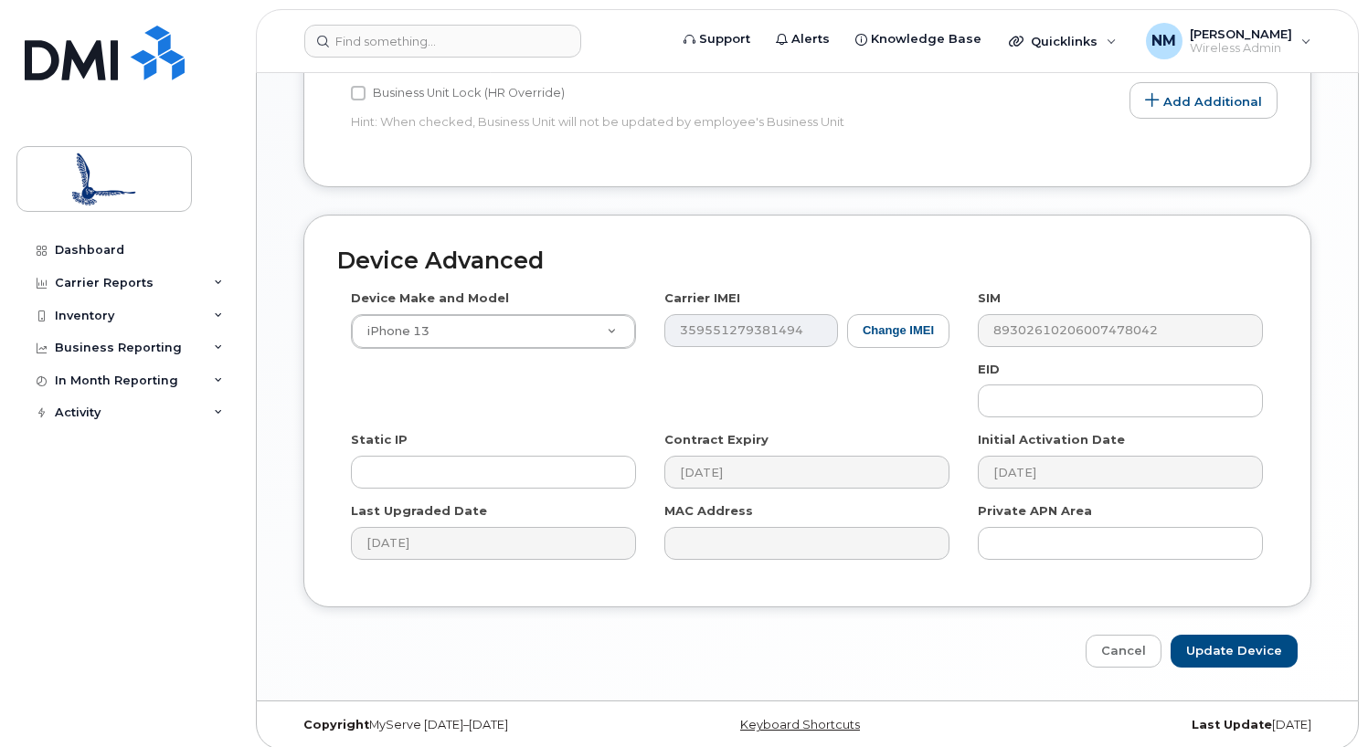
scroll to position [893, 0]
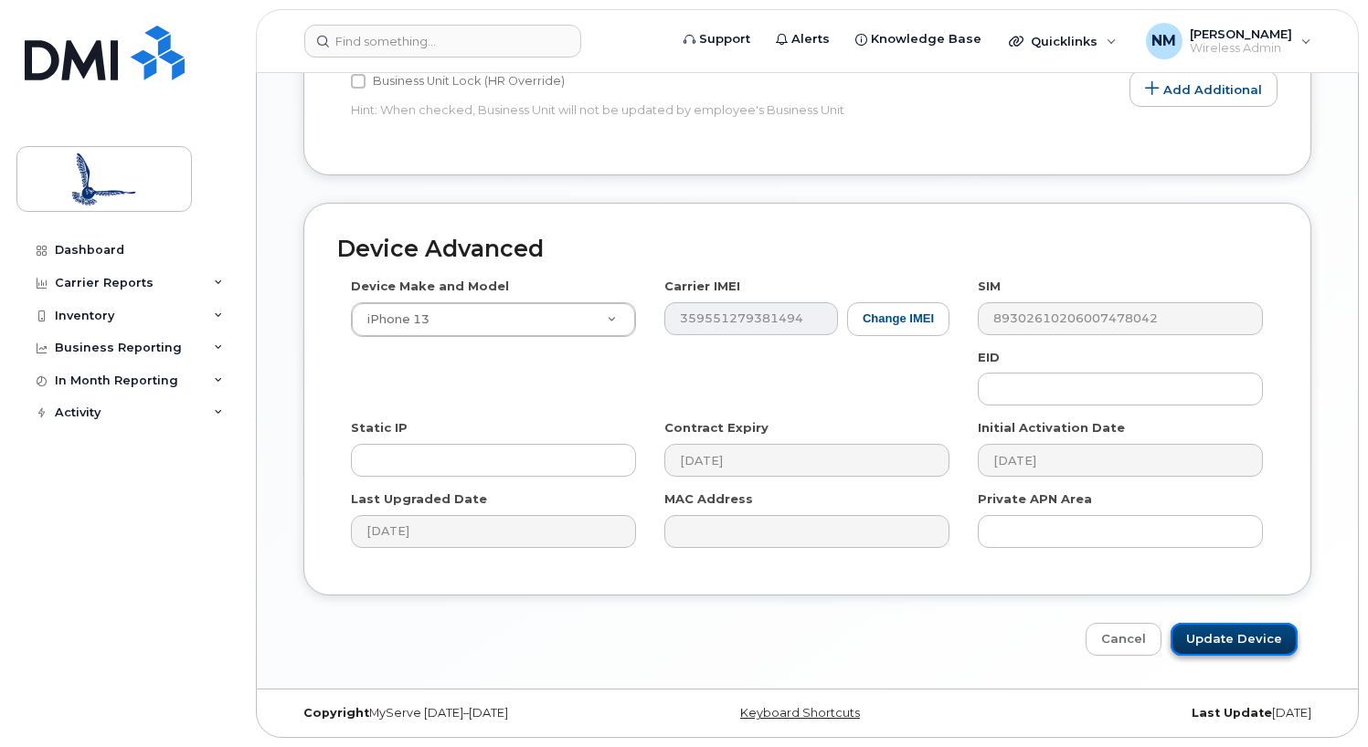
click at [1215, 640] on input "Update Device" at bounding box center [1234, 640] width 127 height 34
type input "Saving..."
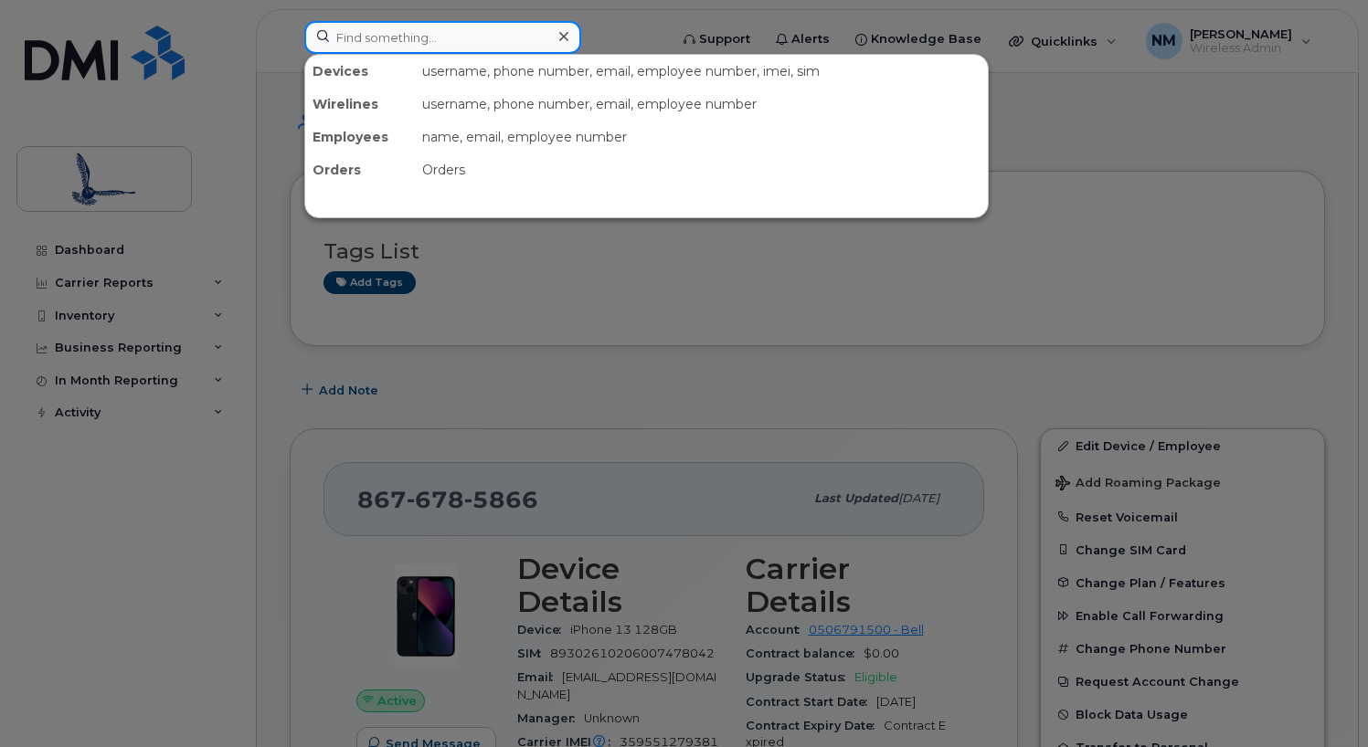
click at [420, 51] on input at bounding box center [442, 37] width 277 height 33
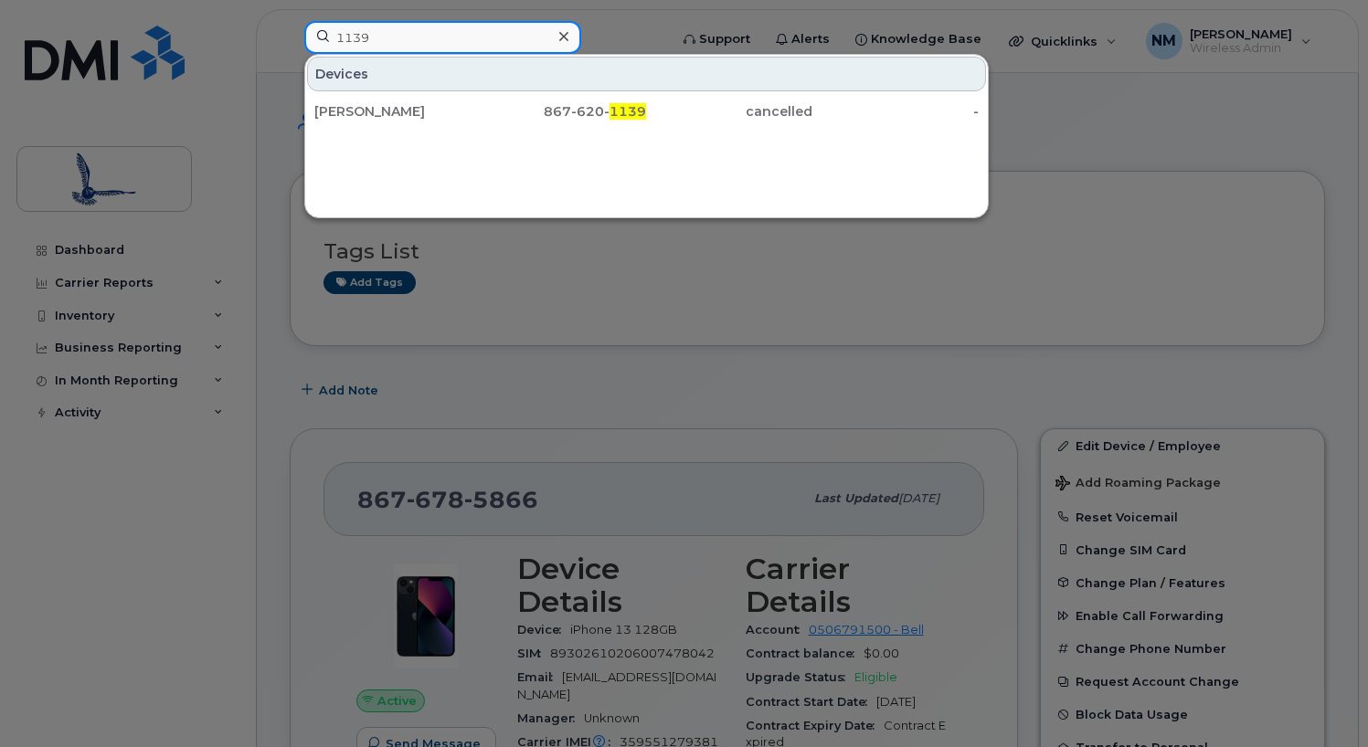
type input "1139"
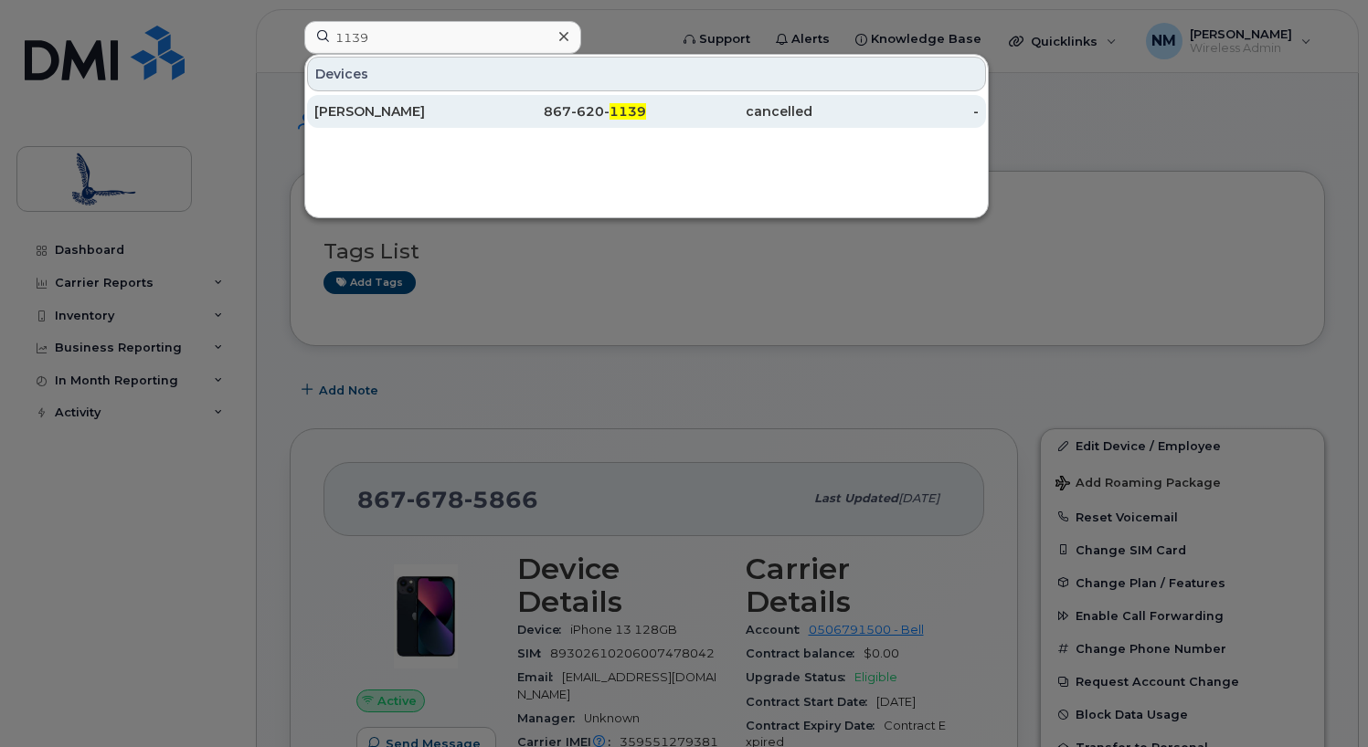
click at [343, 114] on div "[PERSON_NAME]" at bounding box center [397, 111] width 166 height 18
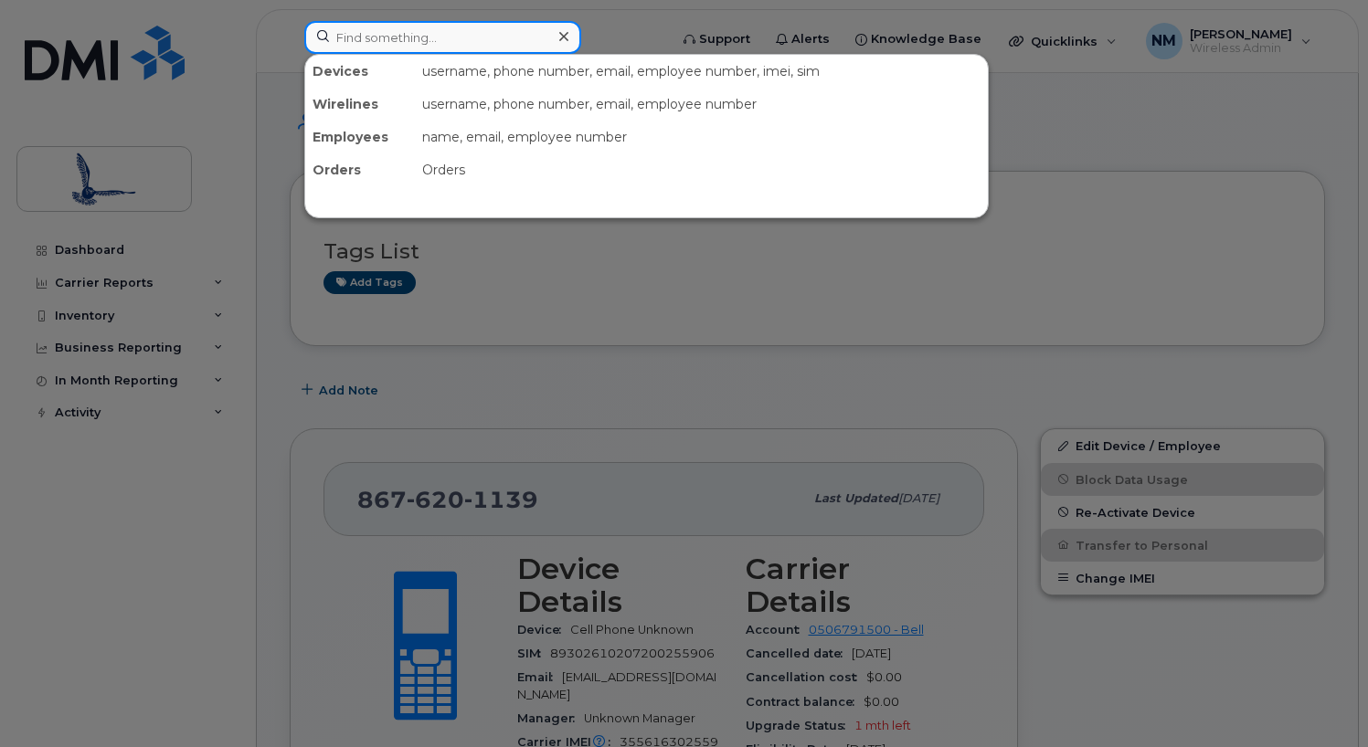
click at [398, 48] on input at bounding box center [442, 37] width 277 height 33
